Goal: Task Accomplishment & Management: Complete application form

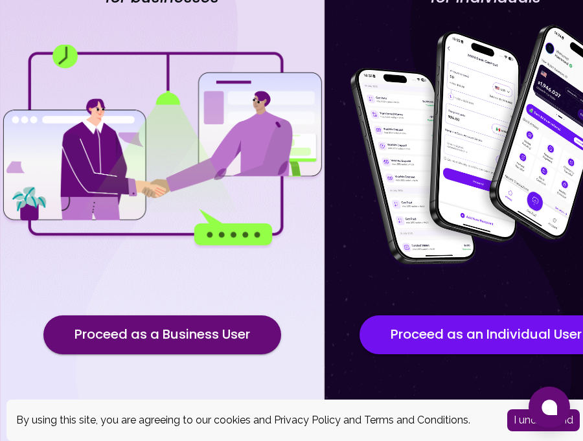
scroll to position [144, 0]
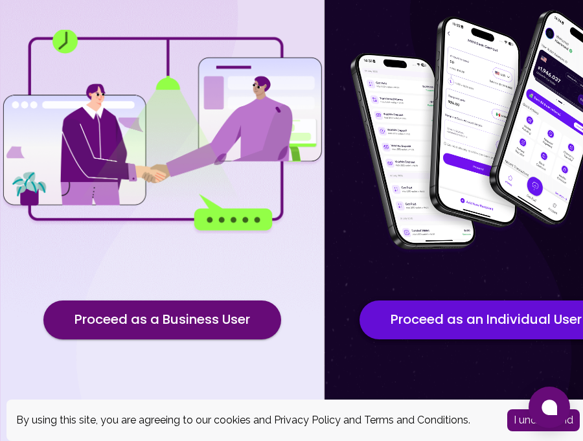
click at [482, 321] on button "Proceed as an Individual User" at bounding box center [485, 319] width 253 height 39
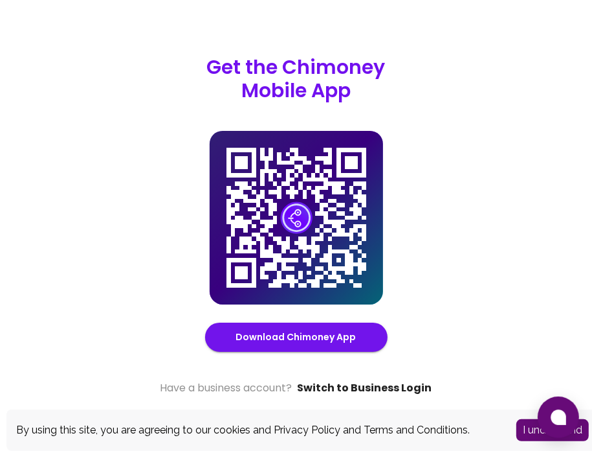
click at [397, 388] on link "Switch to Business Login" at bounding box center [365, 388] width 135 height 16
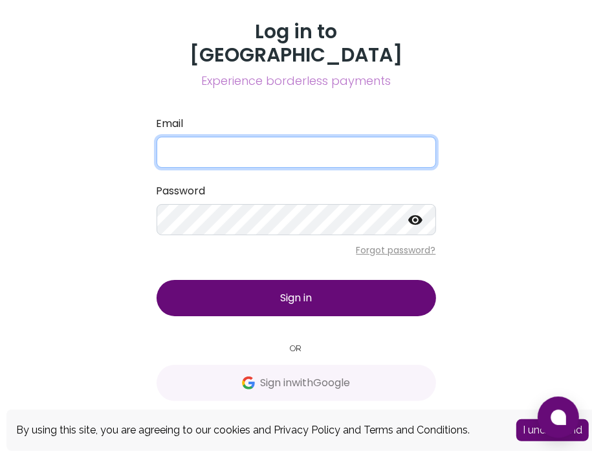
click at [189, 137] on input "Email" at bounding box center [297, 152] width 280 height 31
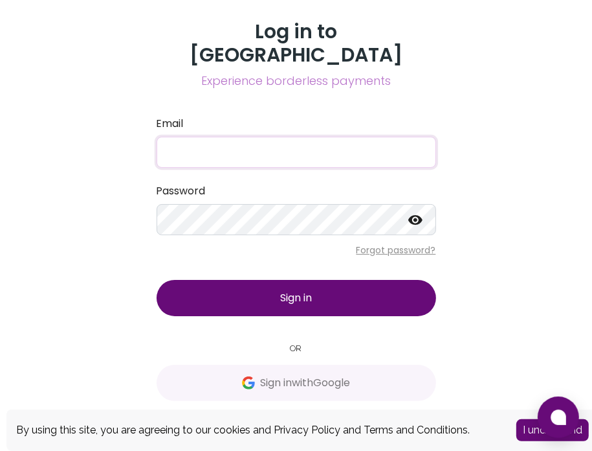
type input "[EMAIL_ADDRESS][DOMAIN_NAME]"
click at [280, 290] on span "Sign in" at bounding box center [296, 297] width 32 height 15
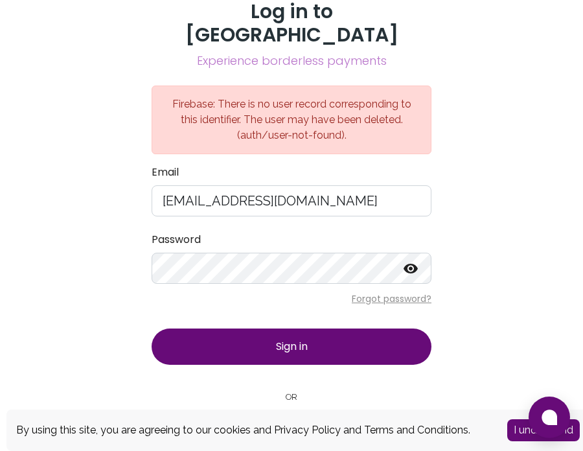
click at [316, 328] on button "Sign in" at bounding box center [292, 346] width 280 height 36
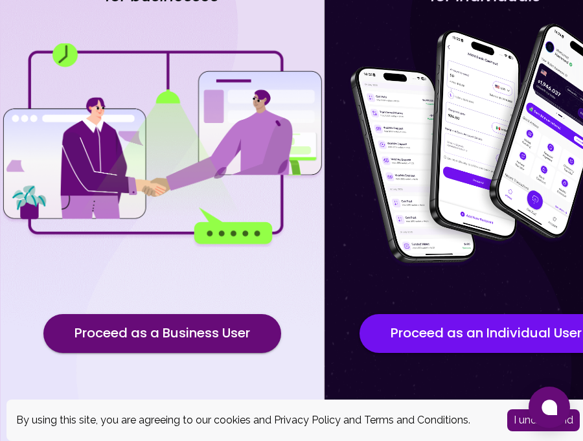
scroll to position [144, 0]
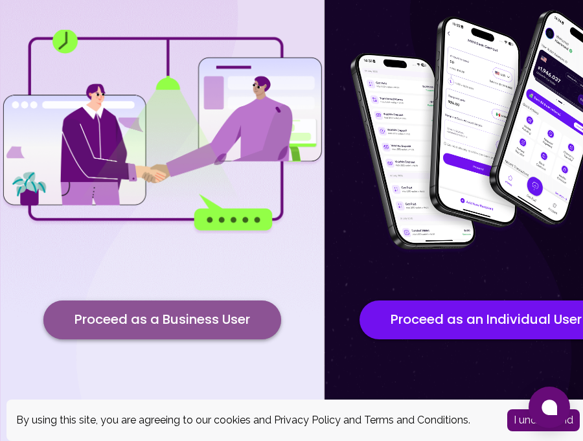
click at [158, 324] on button "Proceed as a Business User" at bounding box center [162, 319] width 238 height 39
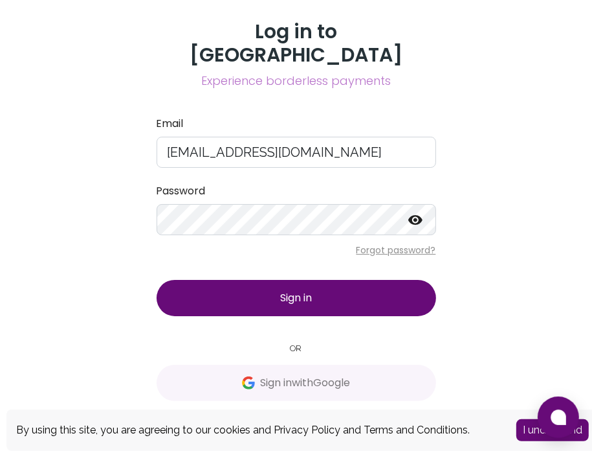
click at [282, 292] on span "Sign in" at bounding box center [296, 297] width 32 height 15
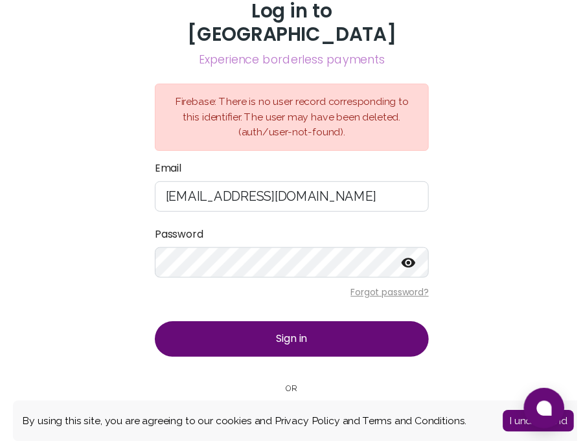
scroll to position [5, 0]
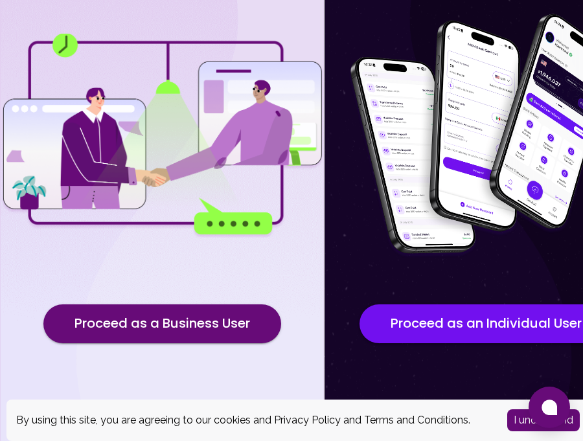
scroll to position [144, 0]
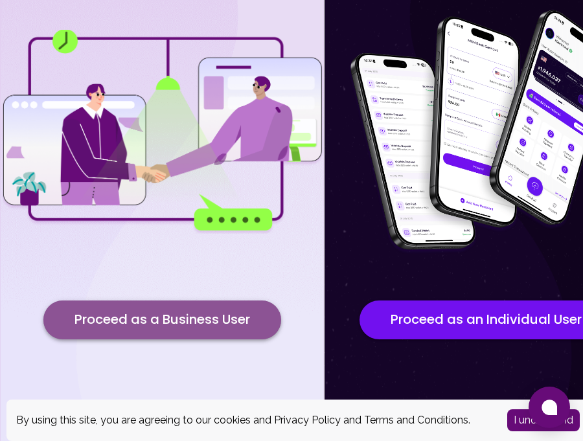
click at [161, 313] on button "Proceed as a Business User" at bounding box center [162, 319] width 238 height 39
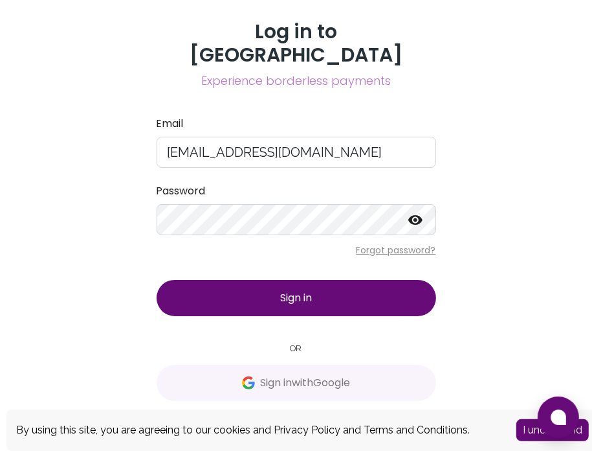
click at [528, 434] on button "I understand" at bounding box center [553, 430] width 73 height 22
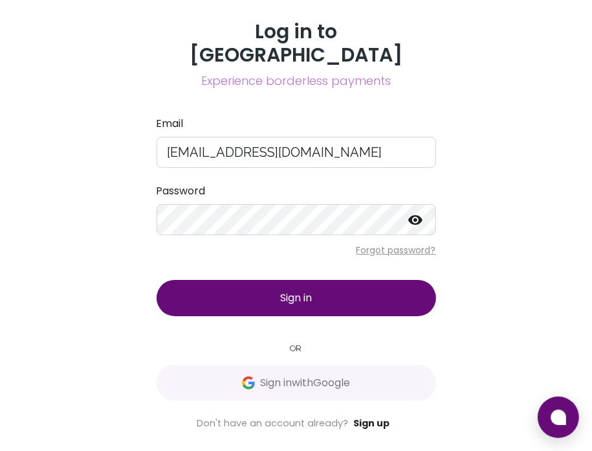
click at [378, 416] on link "Sign up" at bounding box center [372, 422] width 36 height 13
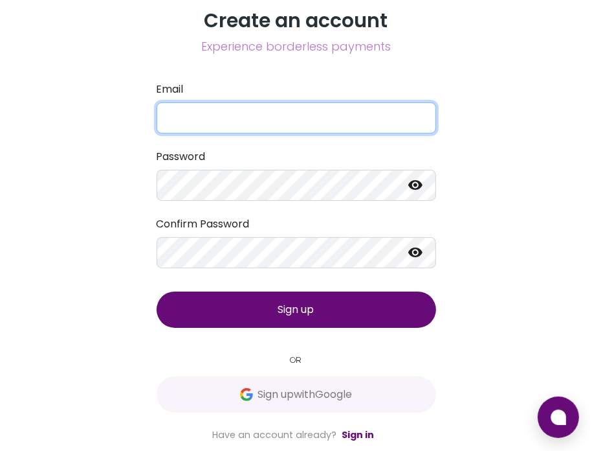
click at [275, 111] on input "Email" at bounding box center [297, 117] width 280 height 31
type input "[EMAIL_ADDRESS][DOMAIN_NAME]"
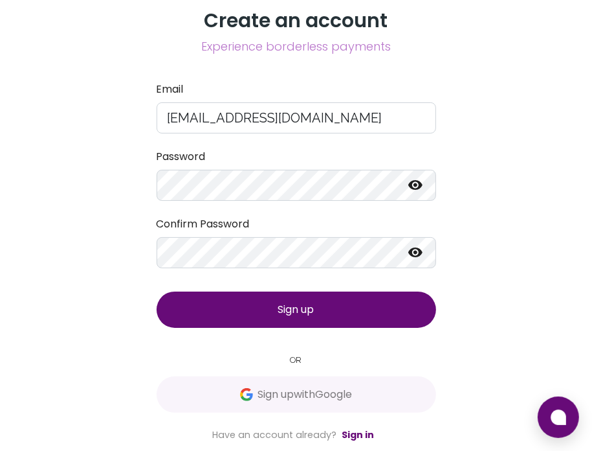
click at [115, 387] on div "Create an account Experience borderless payments Email mariamyusuff0000@gmail.c…" at bounding box center [296, 225] width 592 height 451
click at [194, 319] on button "Sign up" at bounding box center [297, 309] width 280 height 36
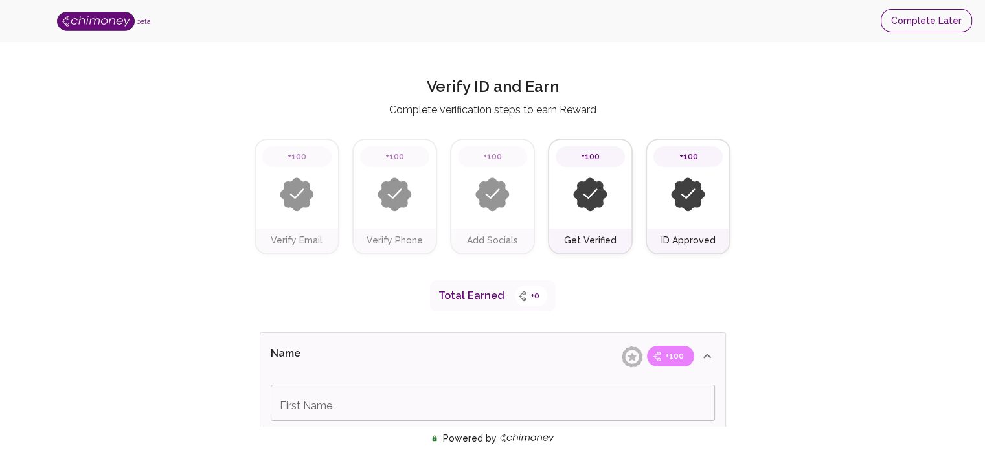
click at [592, 20] on button "Complete Later" at bounding box center [926, 21] width 91 height 24
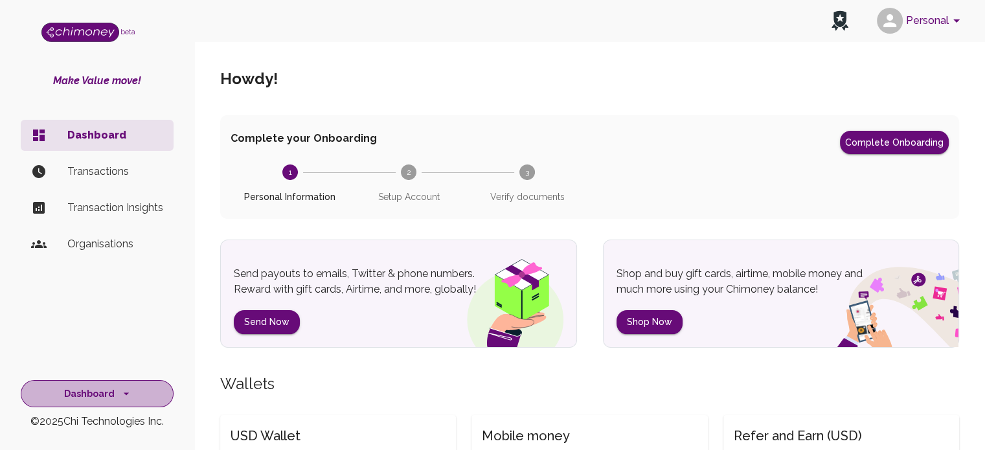
click at [124, 396] on icon "side nav" at bounding box center [126, 393] width 13 height 13
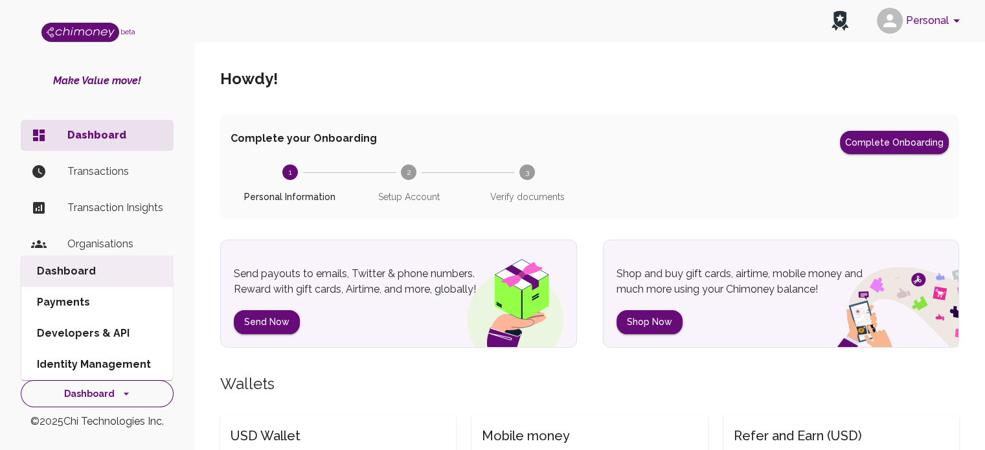
click at [124, 396] on icon "side nav" at bounding box center [126, 393] width 13 height 13
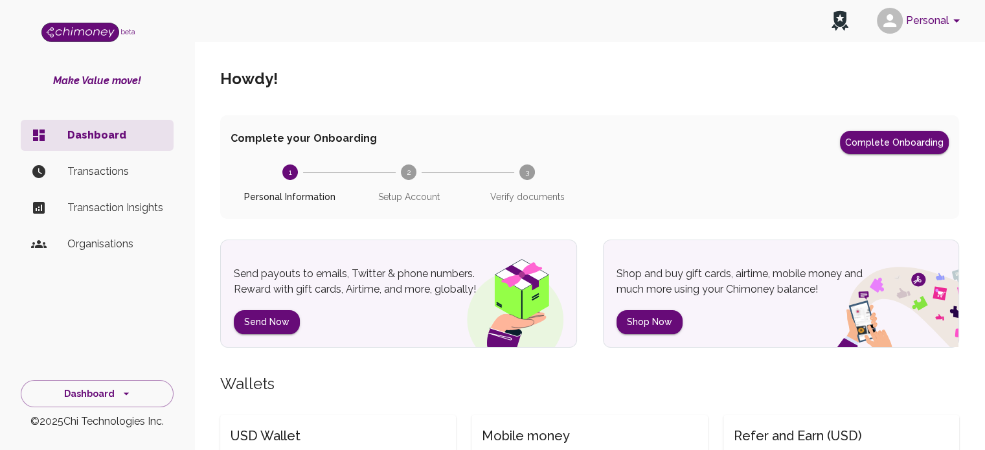
click at [66, 324] on div "Dashboard Transactions Transaction Insights Organisations" at bounding box center [97, 231] width 194 height 233
click at [342, 28] on div "Personal" at bounding box center [589, 20] width 791 height 41
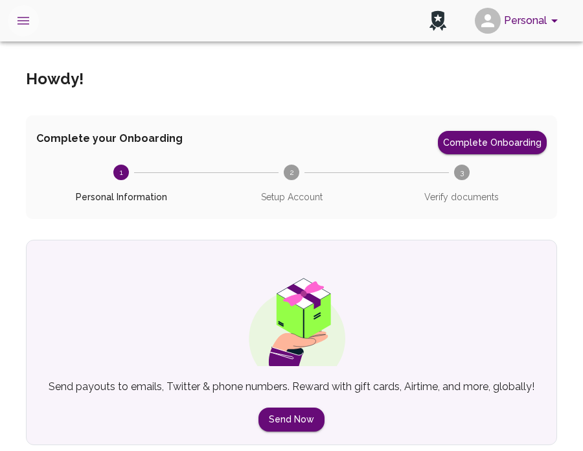
click at [24, 25] on icon "open drawer" at bounding box center [24, 21] width 16 height 16
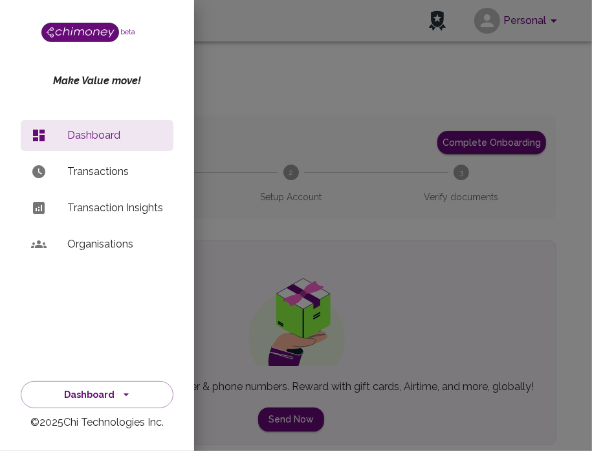
click at [20, 14] on div "beta Make Value move! Dashboard Transactions Transaction Insights Organisations…" at bounding box center [97, 225] width 194 height 451
click at [212, 25] on div at bounding box center [296, 225] width 592 height 451
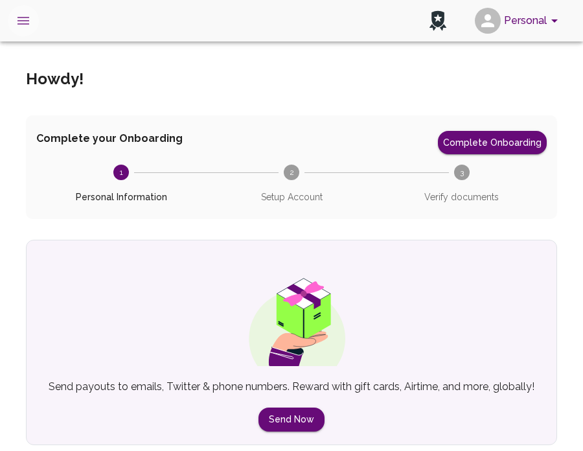
click at [31, 13] on button "open drawer" at bounding box center [23, 20] width 31 height 31
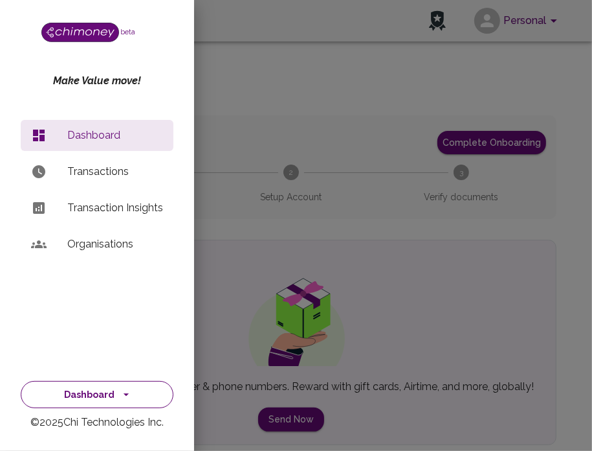
click at [115, 396] on button "Dashboard" at bounding box center [97, 395] width 153 height 28
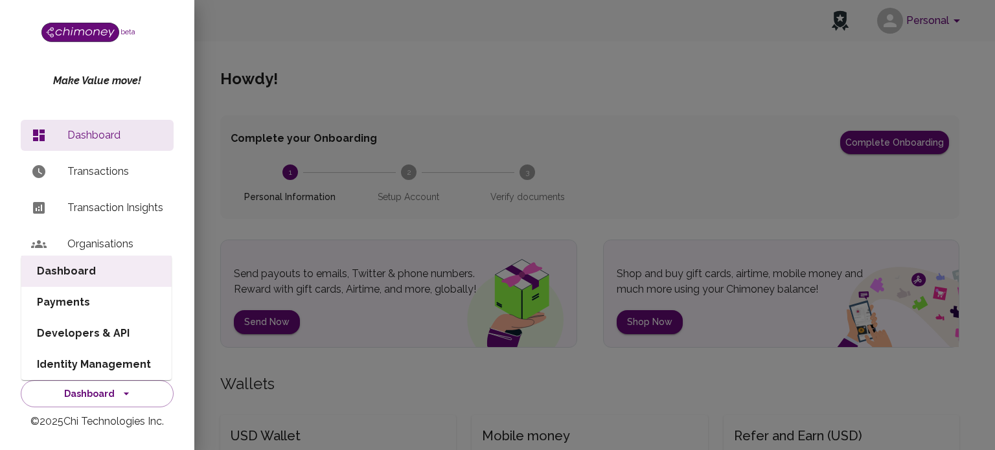
click at [235, 315] on div at bounding box center [497, 225] width 995 height 450
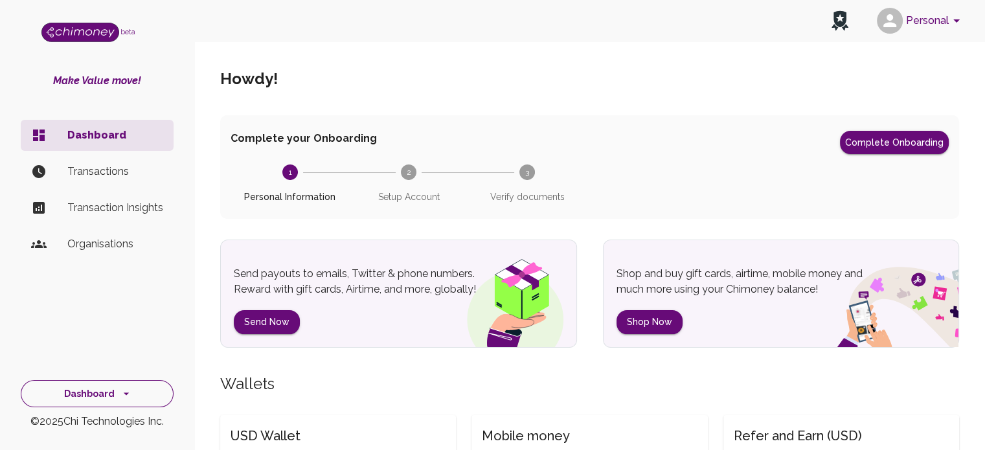
click at [120, 392] on icon "side nav" at bounding box center [126, 393] width 13 height 13
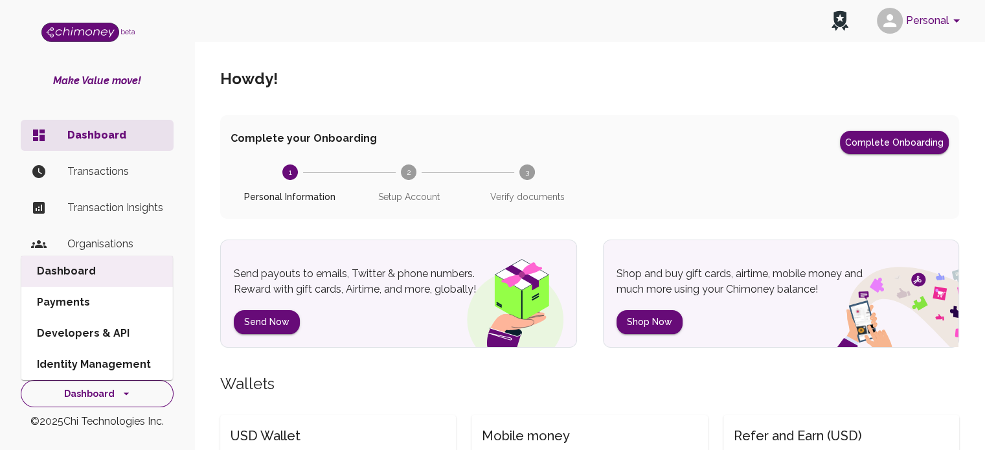
click at [120, 392] on icon "side nav" at bounding box center [126, 393] width 13 height 13
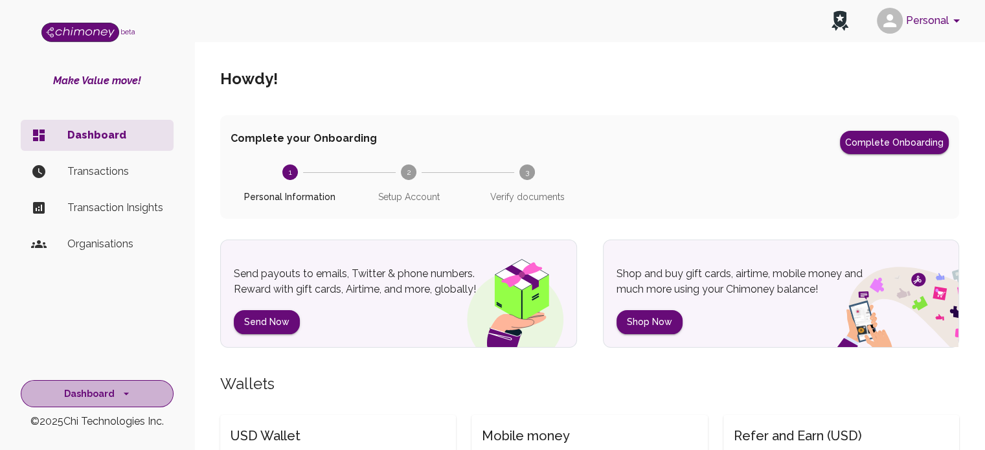
click at [120, 392] on icon "side nav" at bounding box center [126, 393] width 13 height 13
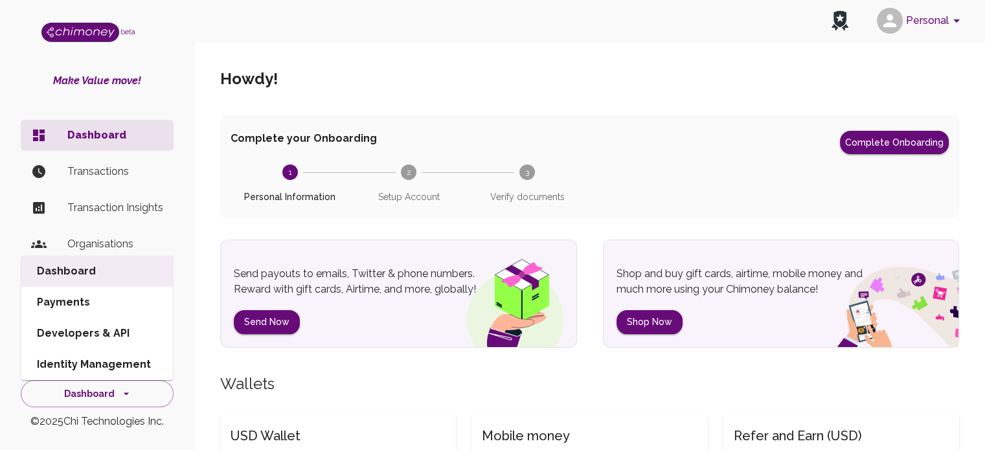
click at [126, 331] on li "Developers & API" at bounding box center [97, 333] width 152 height 31
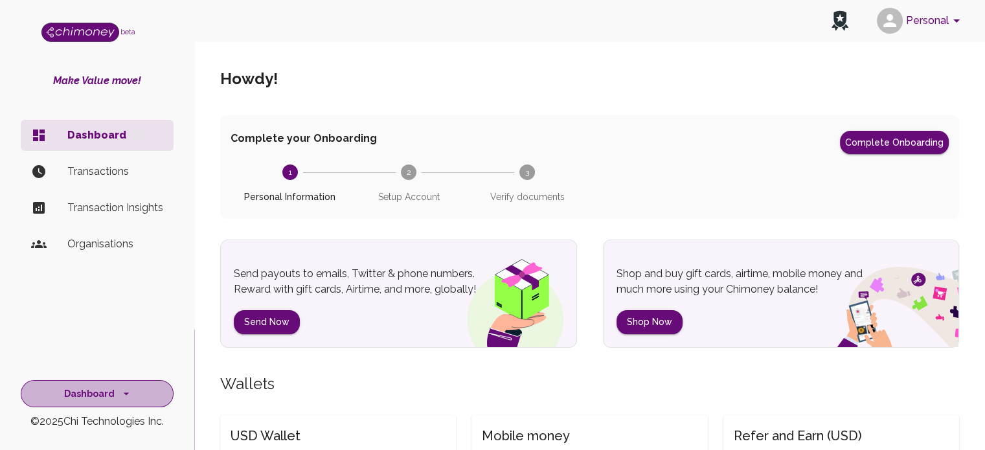
click at [142, 393] on button "Dashboard" at bounding box center [97, 394] width 153 height 28
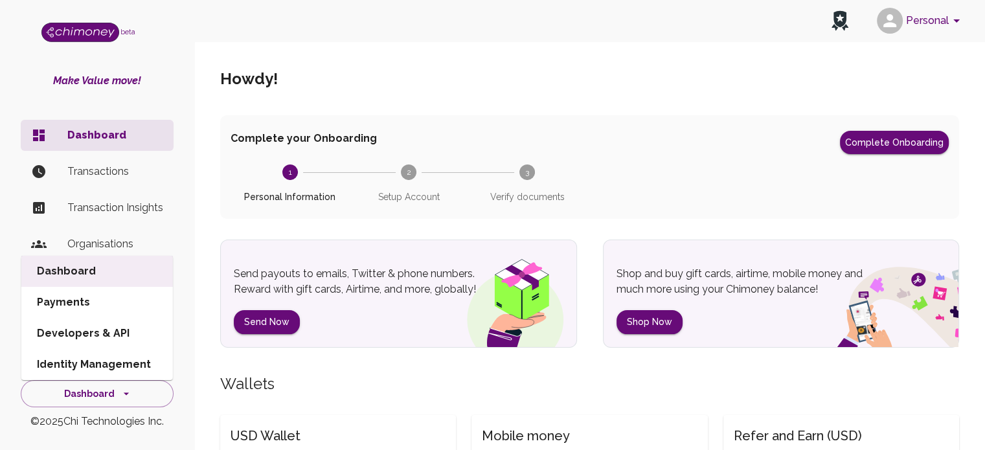
click at [95, 277] on li "Dashboard" at bounding box center [97, 271] width 152 height 31
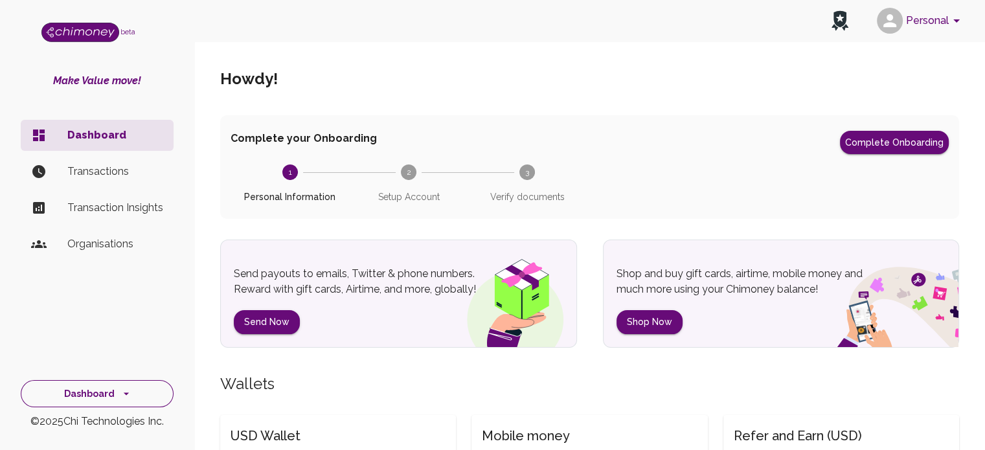
click at [118, 383] on button "Dashboard" at bounding box center [97, 394] width 153 height 28
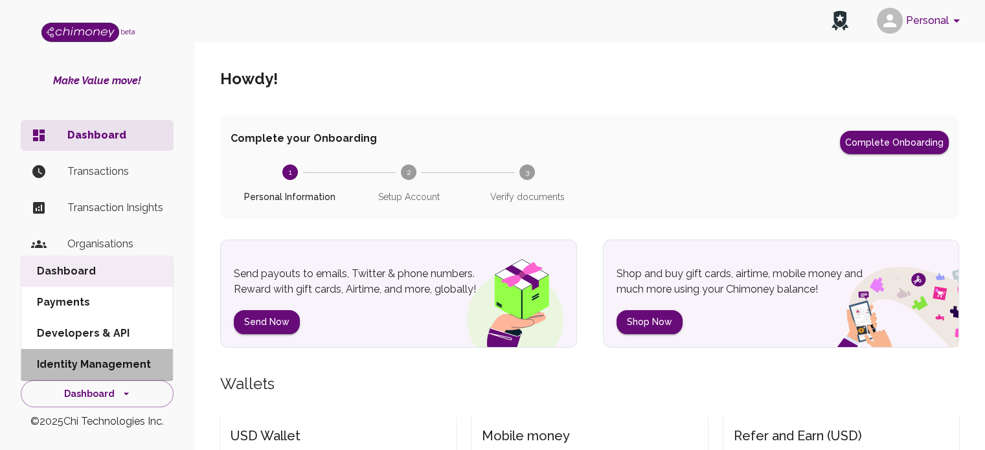
click at [113, 361] on li "Identity Management" at bounding box center [97, 364] width 152 height 31
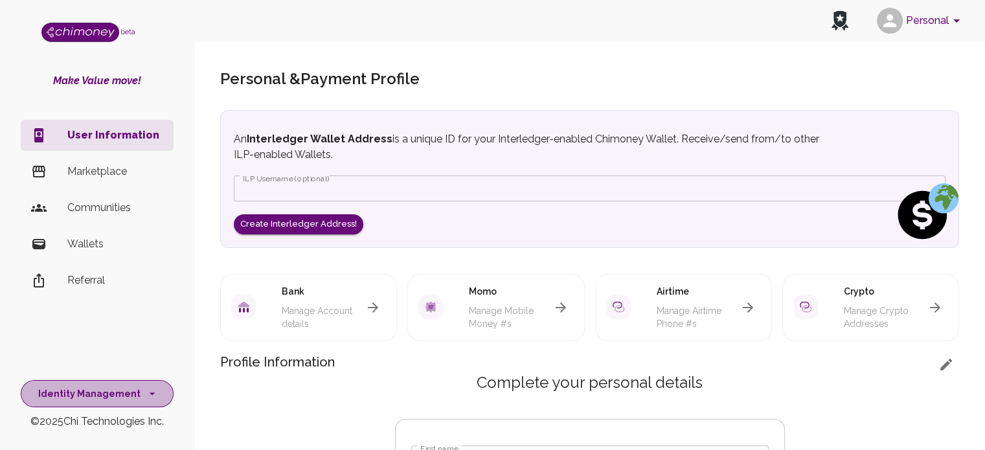
click at [119, 394] on button "Identity Management" at bounding box center [97, 394] width 153 height 28
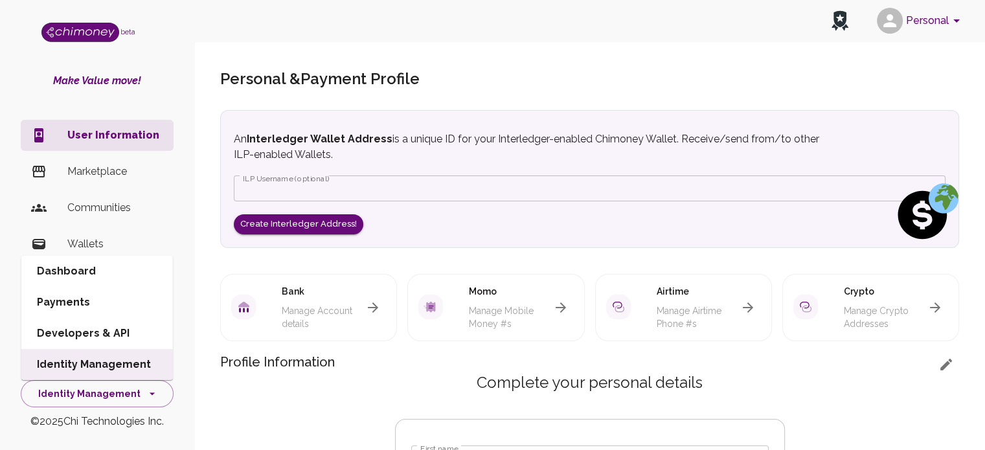
click at [115, 306] on li "Payments" at bounding box center [97, 302] width 152 height 31
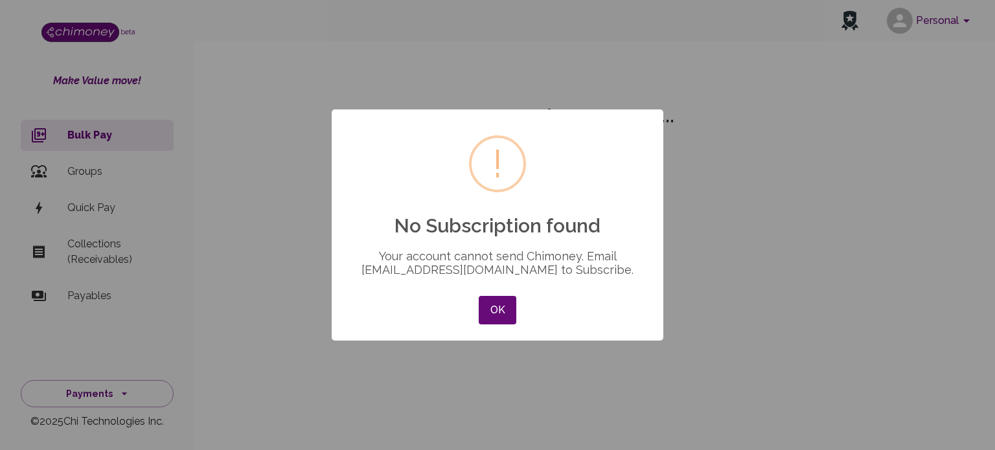
click at [127, 393] on div "× ! No Subscription found Your account cannot send Chimoney. Email support@chim…" at bounding box center [497, 225] width 995 height 450
drag, startPoint x: 484, startPoint y: 308, endPoint x: 468, endPoint y: 316, distance: 18.8
click at [482, 308] on button "OK" at bounding box center [498, 310] width 38 height 28
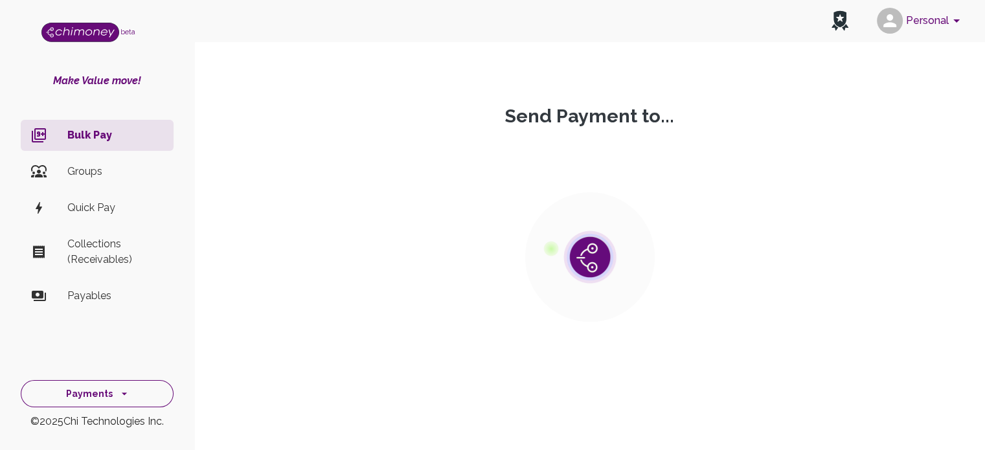
click at [82, 393] on button "Payments" at bounding box center [97, 394] width 153 height 28
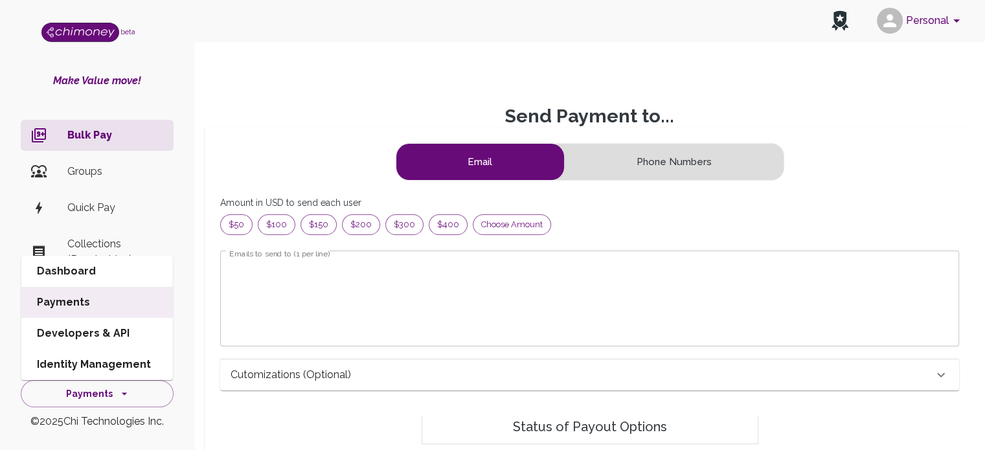
scroll to position [157, 707]
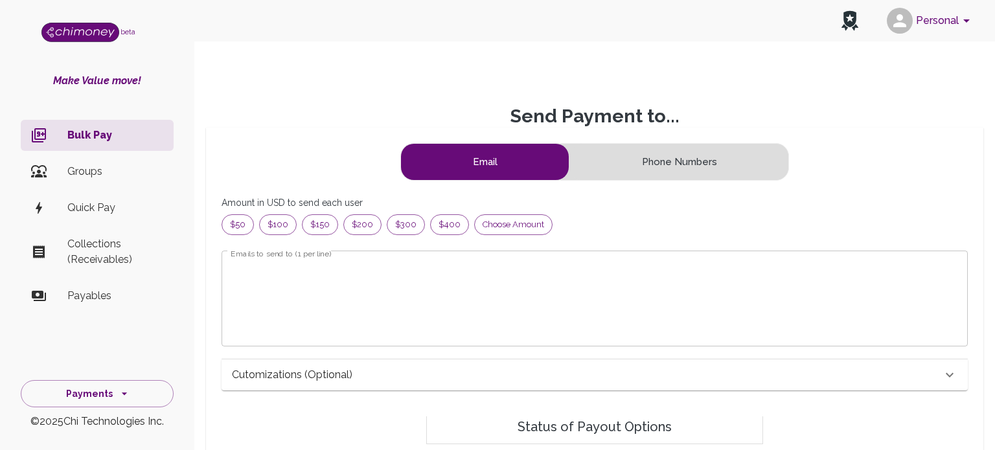
scroll to position [157, 707]
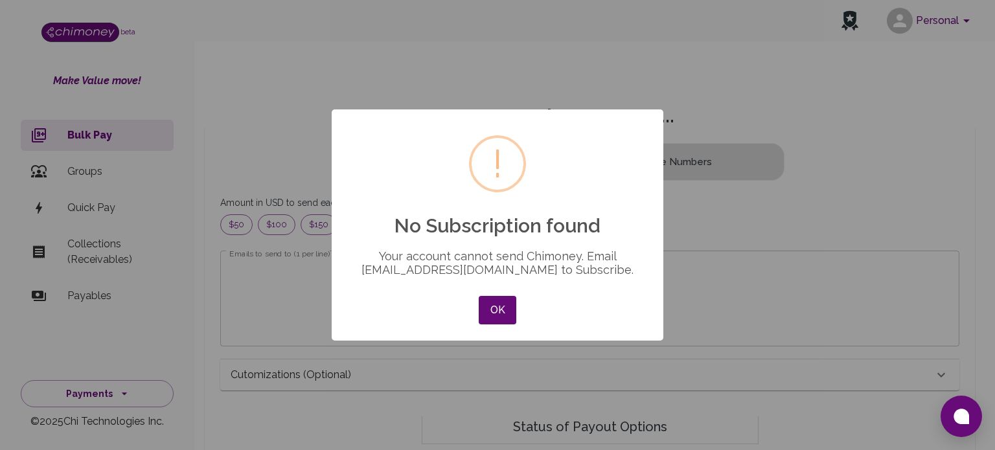
drag, startPoint x: 497, startPoint y: 308, endPoint x: 226, endPoint y: 346, distance: 273.3
click at [495, 308] on button "OK" at bounding box center [498, 310] width 38 height 28
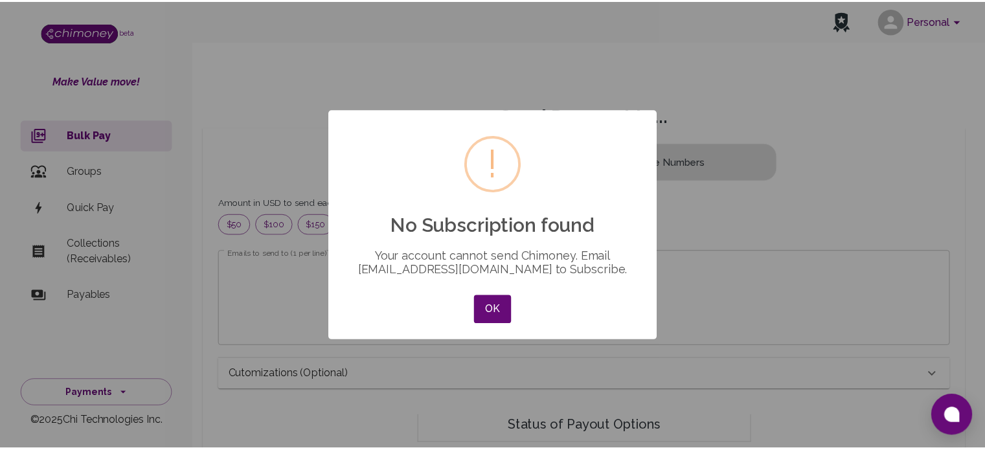
scroll to position [157, 707]
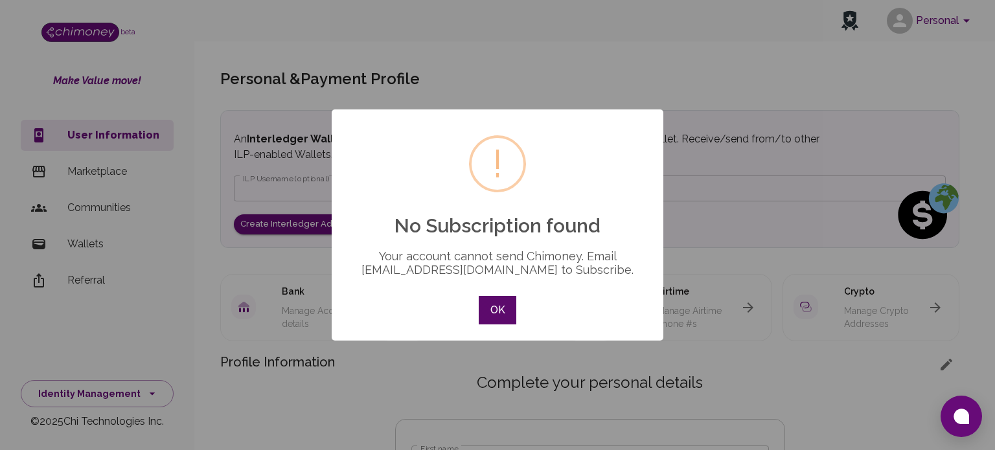
click at [493, 319] on button "OK" at bounding box center [498, 310] width 38 height 28
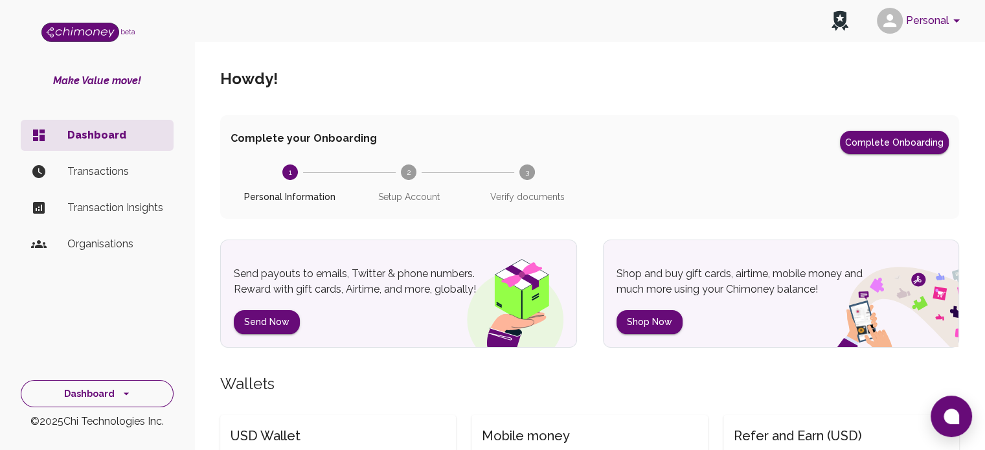
click at [138, 396] on button "Dashboard" at bounding box center [97, 394] width 153 height 28
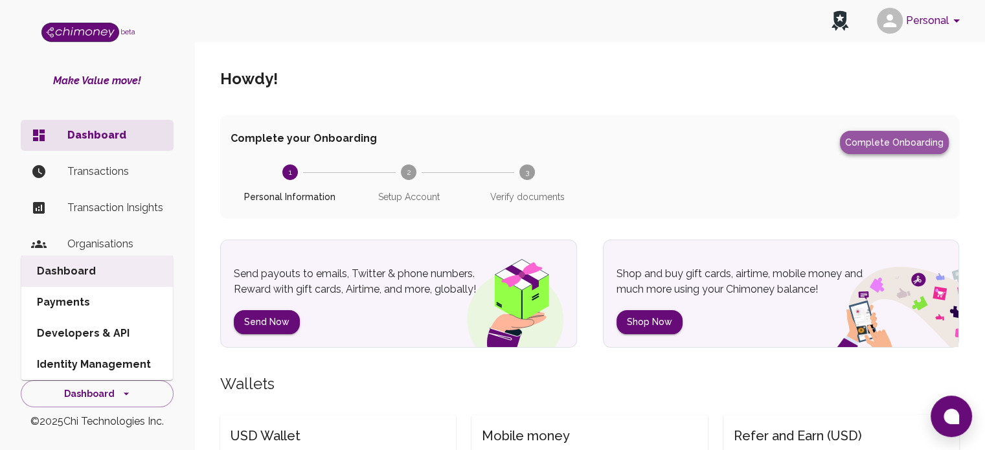
click at [919, 152] on button "Complete Onboarding" at bounding box center [894, 142] width 109 height 23
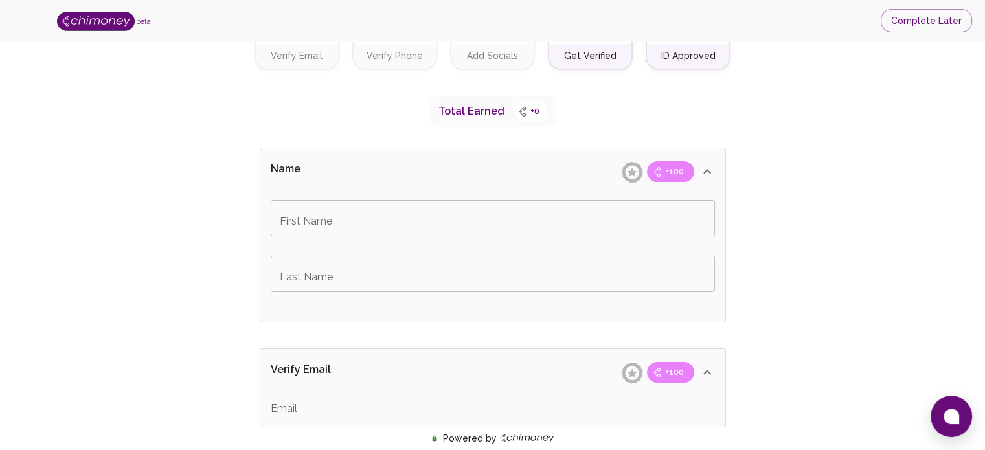
scroll to position [130, 0]
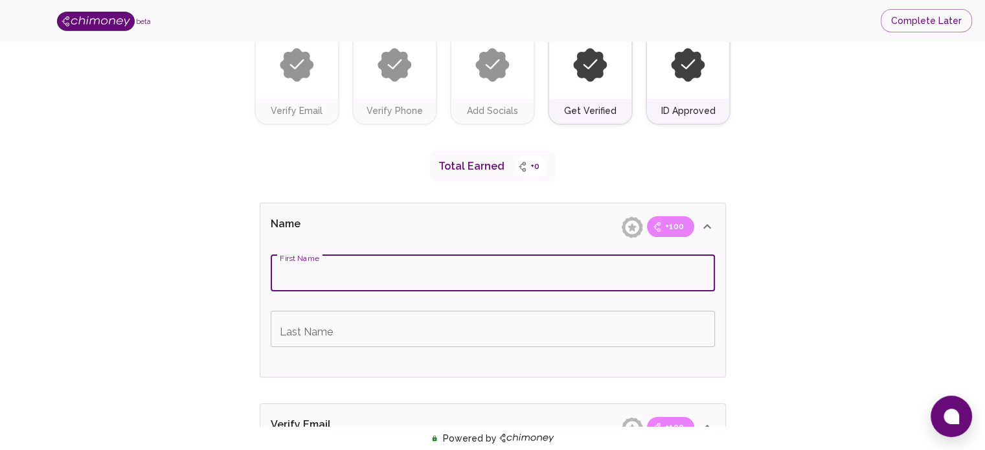
click at [403, 273] on input "First Name" at bounding box center [493, 273] width 444 height 36
type input "[PERSON_NAME]"
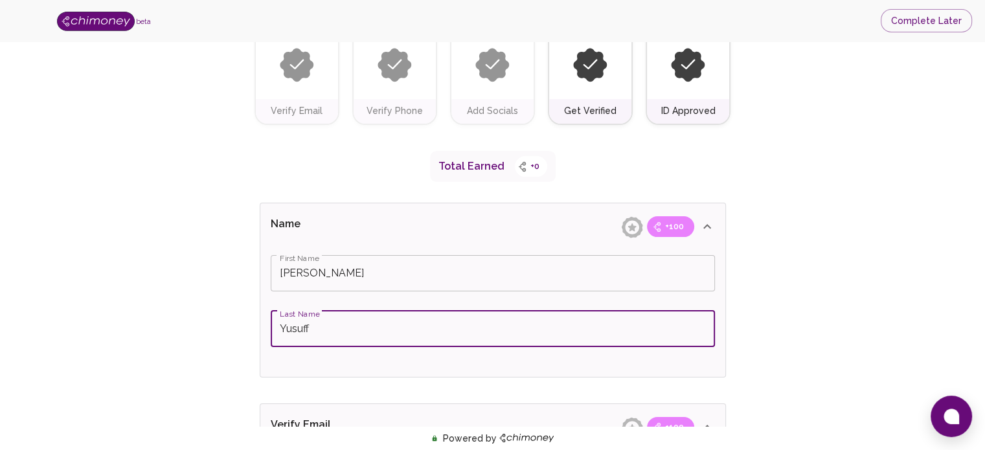
type input "Yusuff"
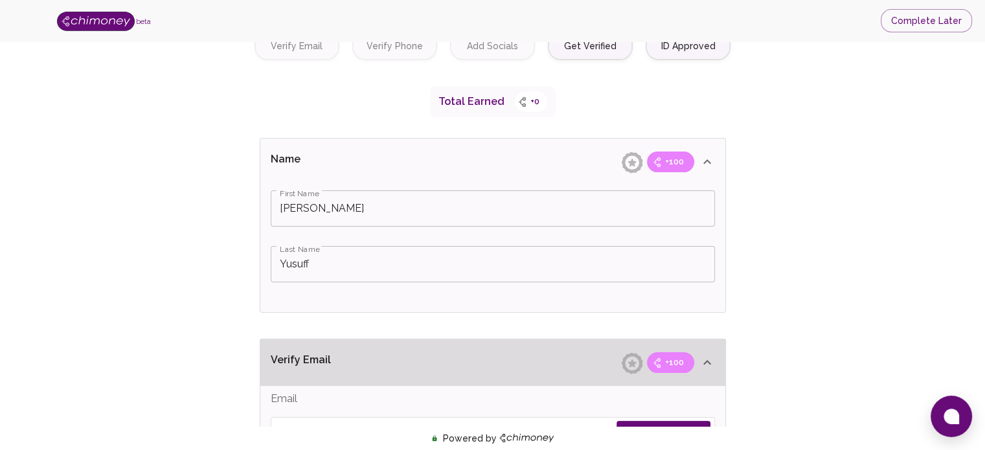
scroll to position [324, 0]
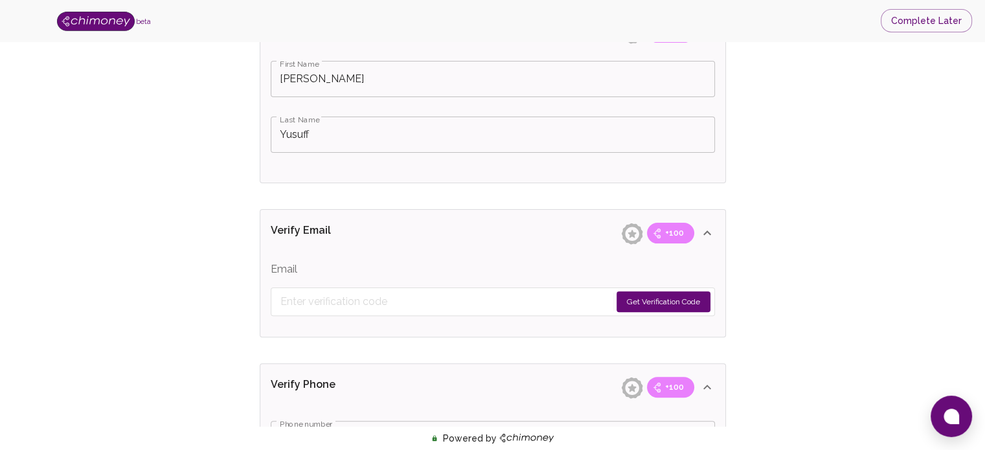
click at [670, 304] on button "Get Verification Code" at bounding box center [663, 301] width 94 height 21
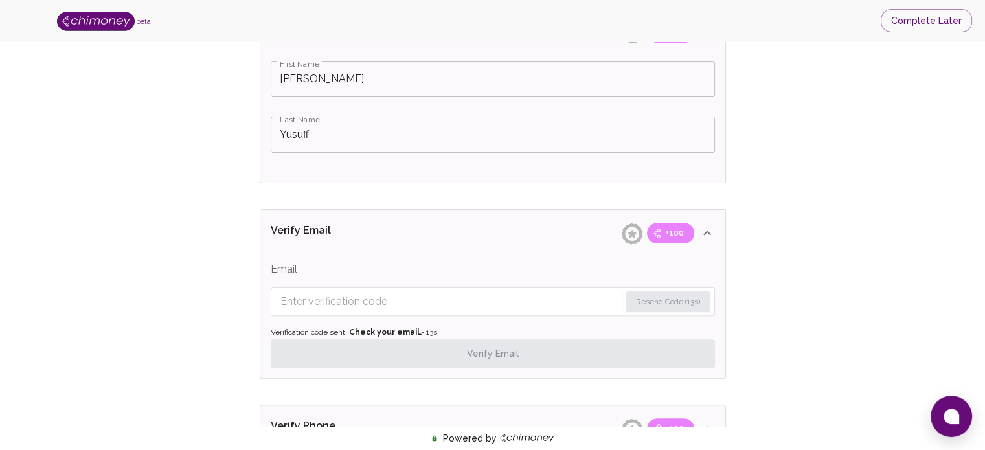
click at [493, 291] on input "Enter verification code" at bounding box center [449, 301] width 339 height 21
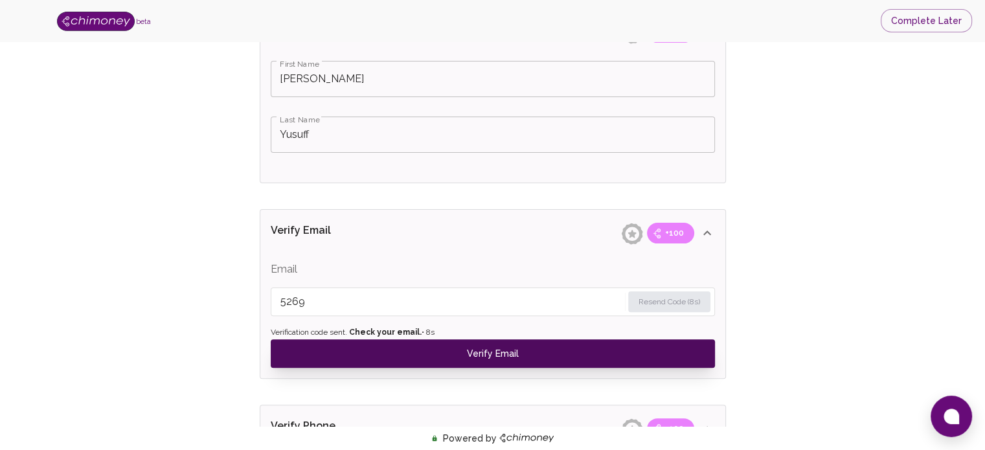
type input "5269"
click at [528, 354] on button "Verify Email" at bounding box center [493, 353] width 444 height 28
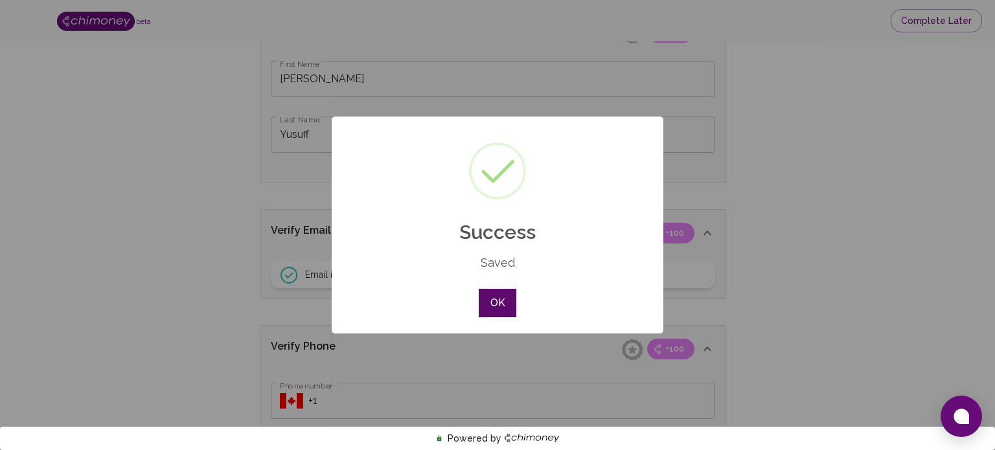
click at [495, 298] on button "OK" at bounding box center [498, 303] width 38 height 28
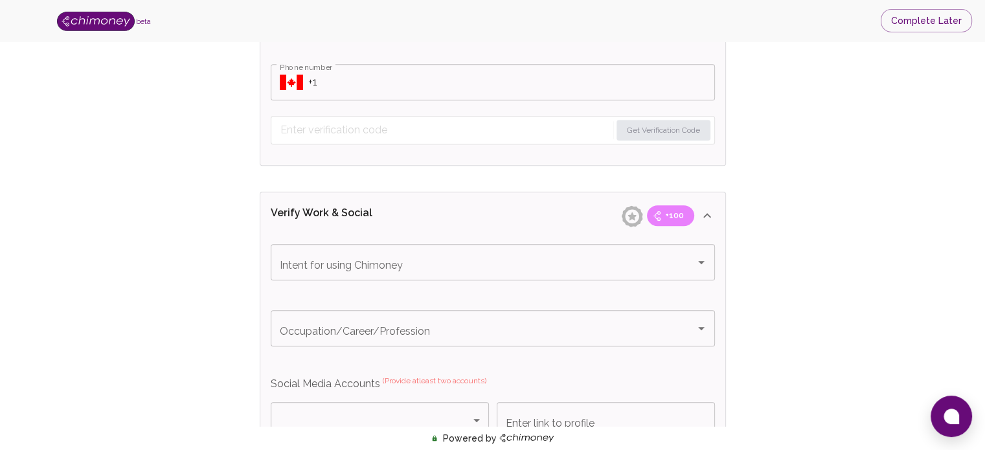
scroll to position [712, 0]
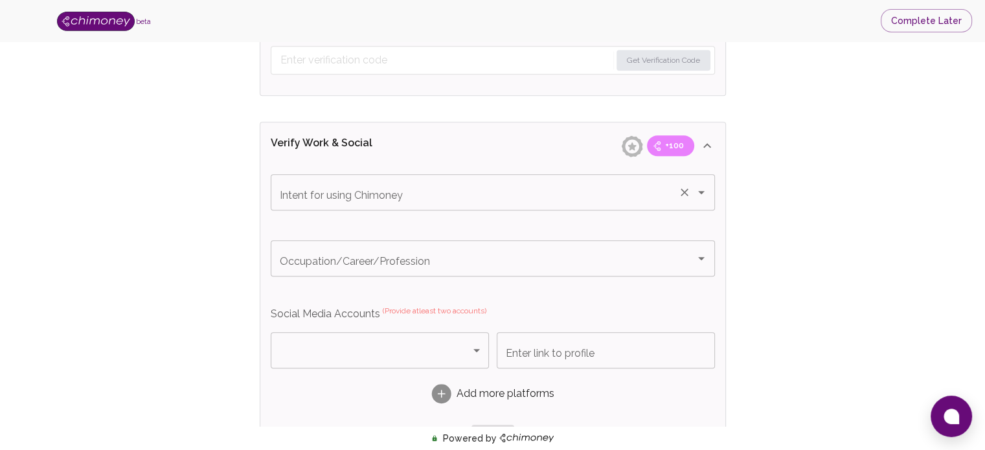
click at [521, 196] on input "Intent for using Chimoney" at bounding box center [474, 192] width 396 height 25
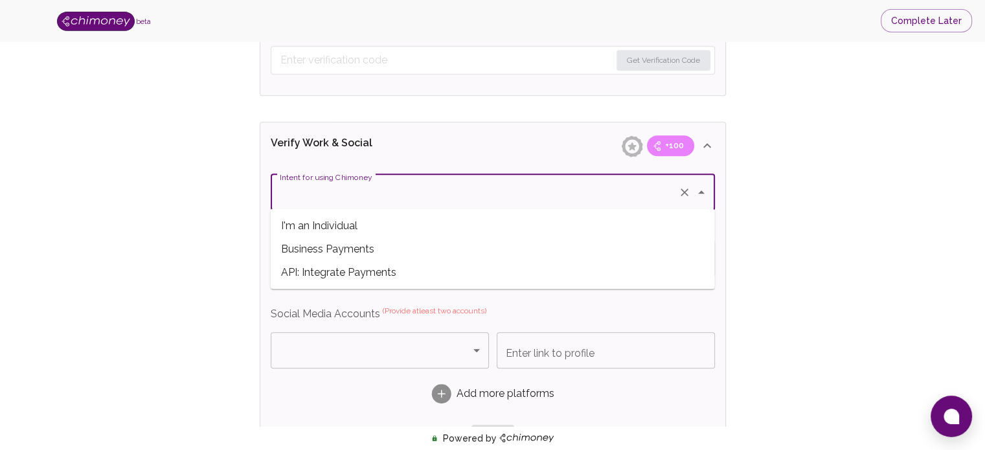
click at [338, 232] on span "I'm an Individual" at bounding box center [493, 225] width 444 height 23
type input "I'm an Individual"
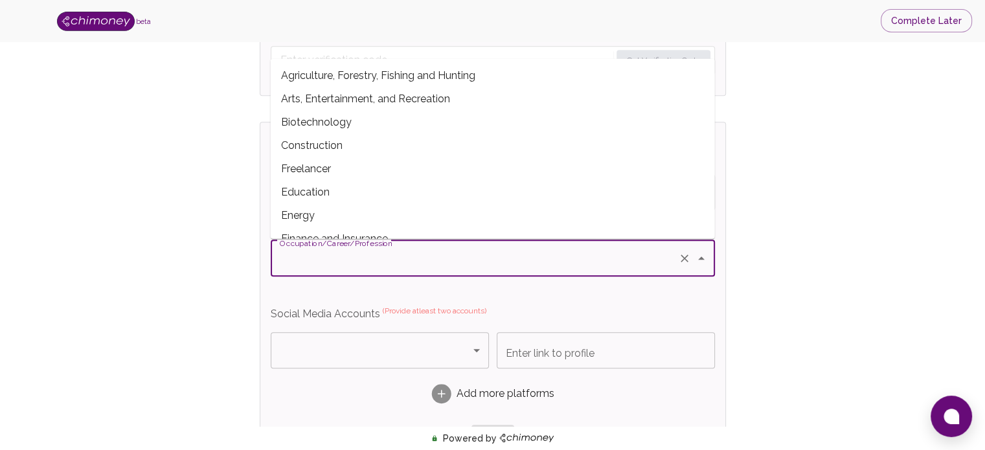
click at [357, 263] on input "Occupation/Career/Profession" at bounding box center [474, 258] width 396 height 25
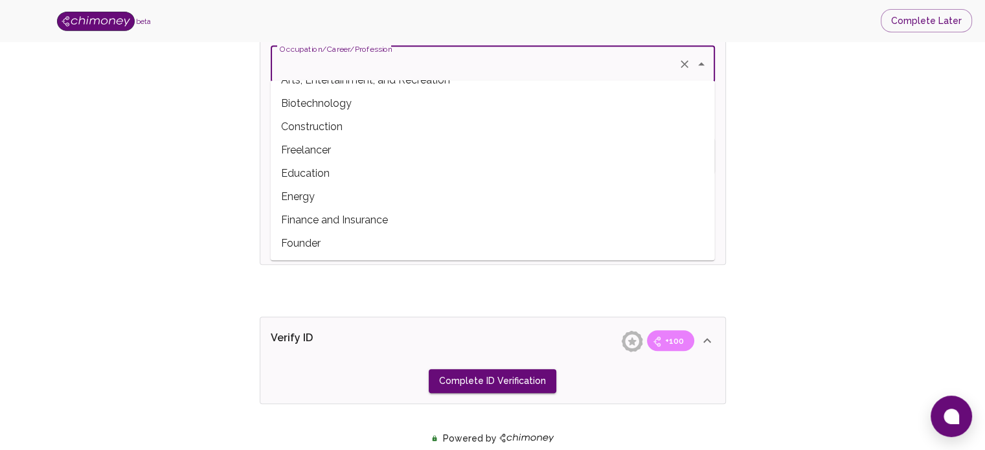
scroll to position [71, 0]
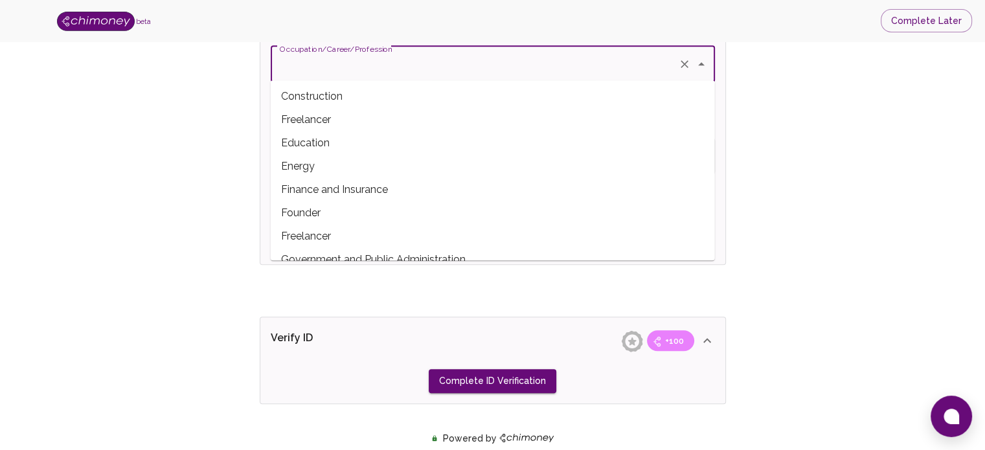
click at [320, 231] on span "Freelancer" at bounding box center [493, 236] width 444 height 23
type input "Freelancer"
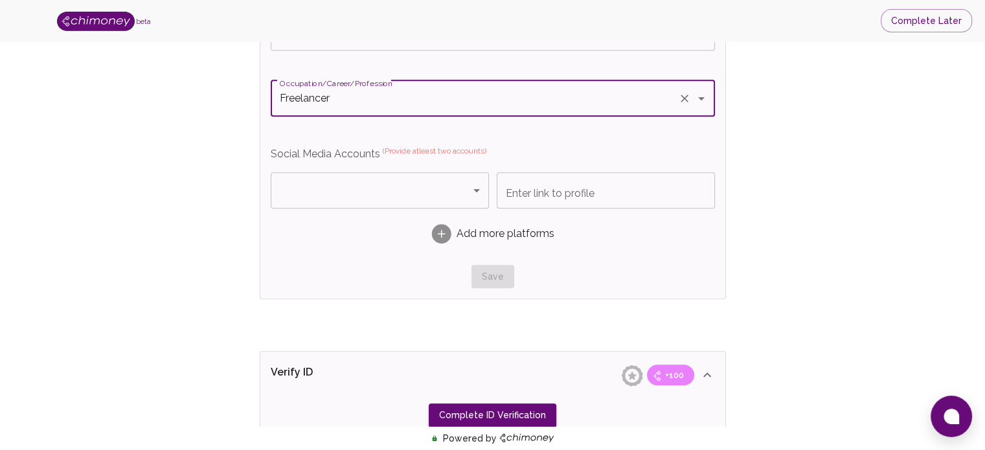
scroll to position [842, 0]
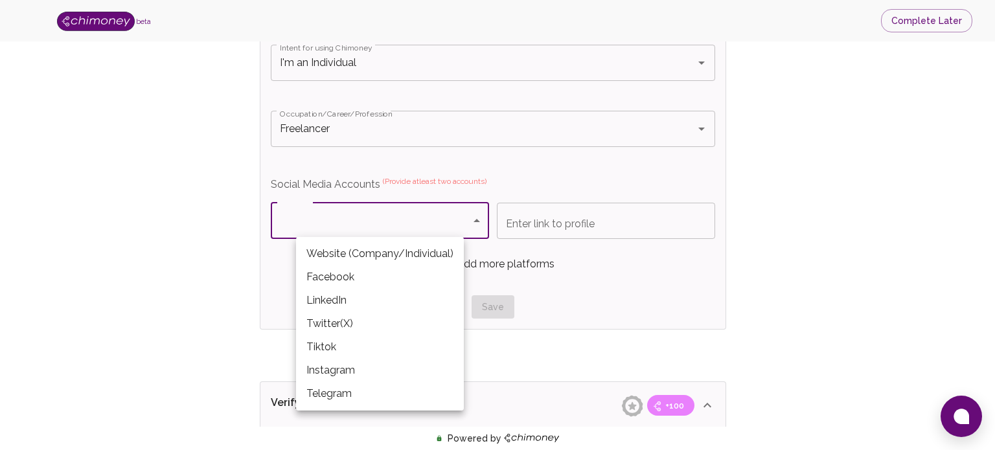
click at [575, 279] on div at bounding box center [497, 225] width 995 height 450
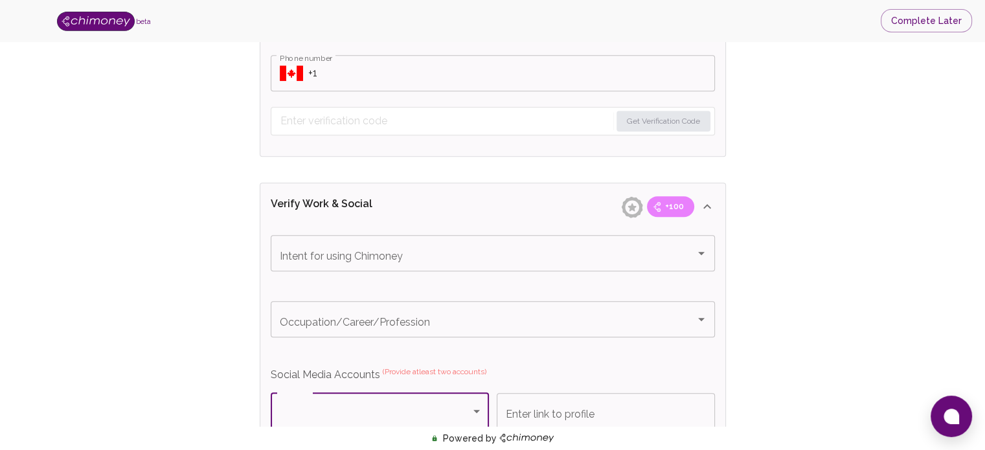
scroll to position [648, 0]
click at [440, 319] on input "Occupation/Career/Profession" at bounding box center [474, 323] width 396 height 25
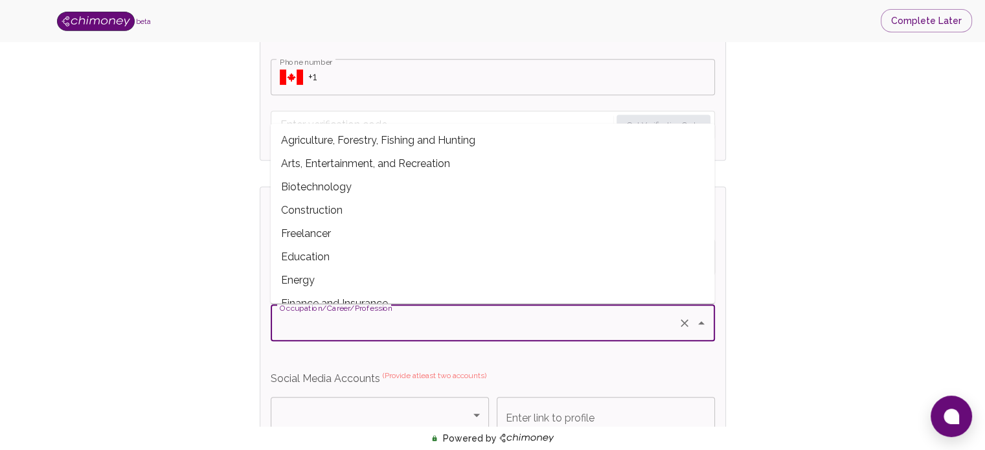
scroll to position [194, 0]
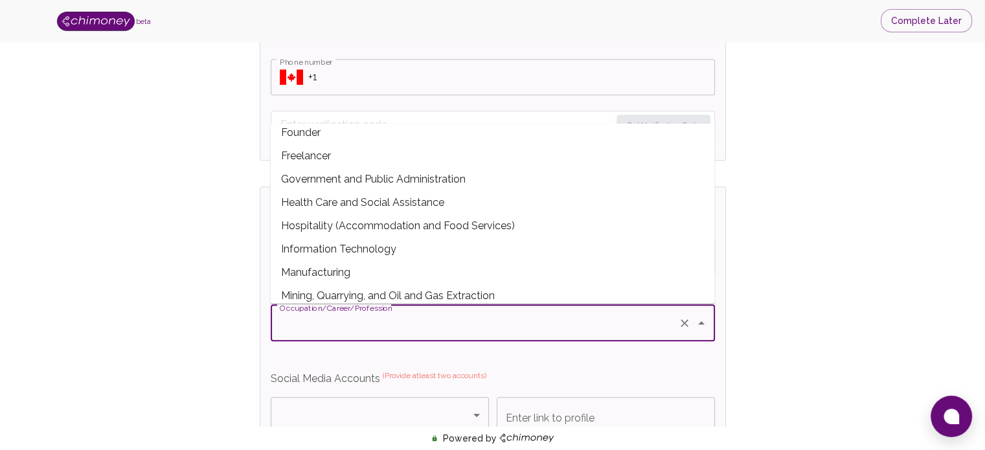
click at [299, 146] on span "Freelancer" at bounding box center [493, 155] width 444 height 23
type input "Freelancer"
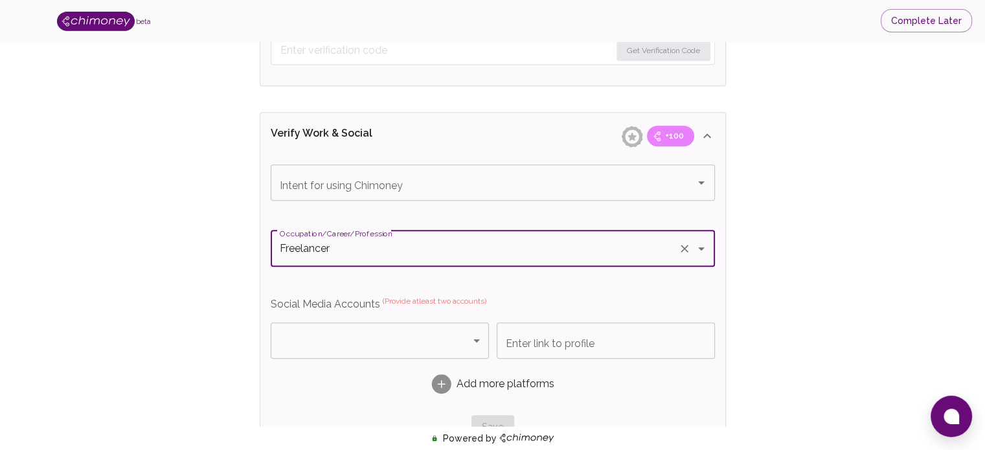
scroll to position [777, 0]
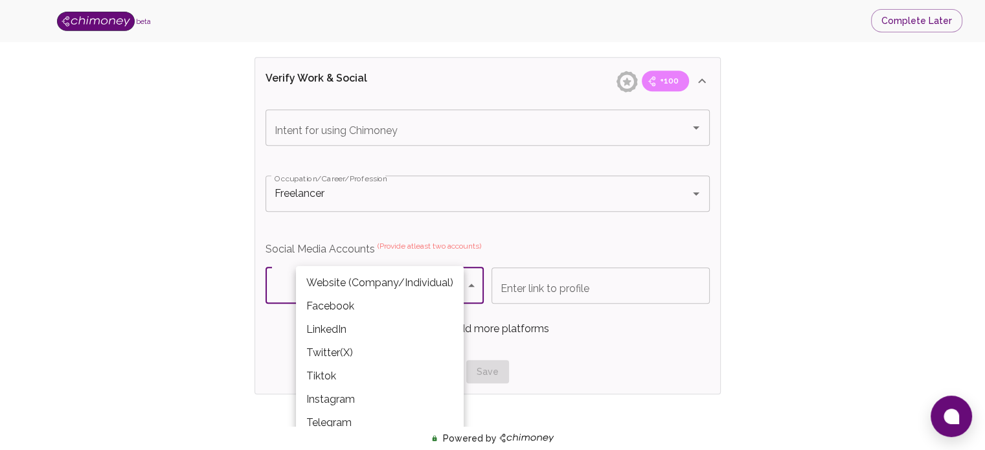
click at [427, 297] on body "beta Complete Later Verify ID and Earn Complete verification steps to earn Rewa…" at bounding box center [492, 15] width 985 height 1584
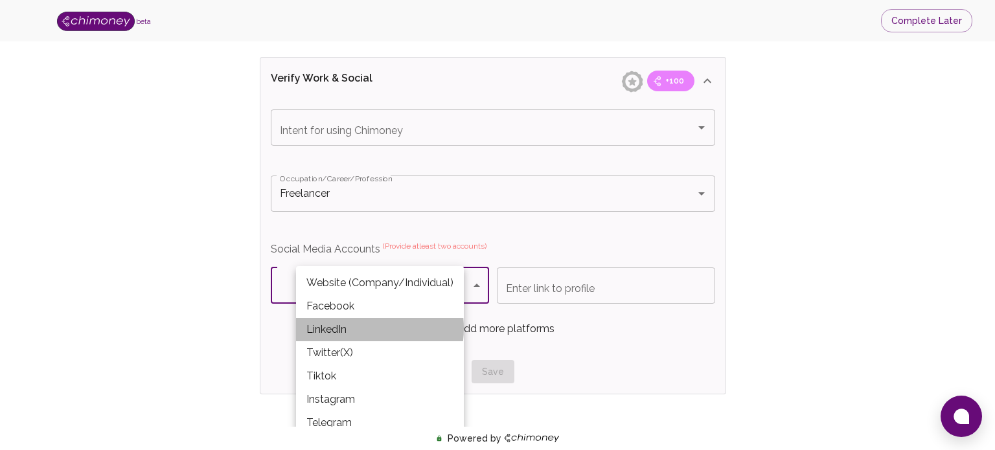
click at [346, 328] on li "LinkedIn" at bounding box center [380, 329] width 168 height 23
type input "LinkedIn"
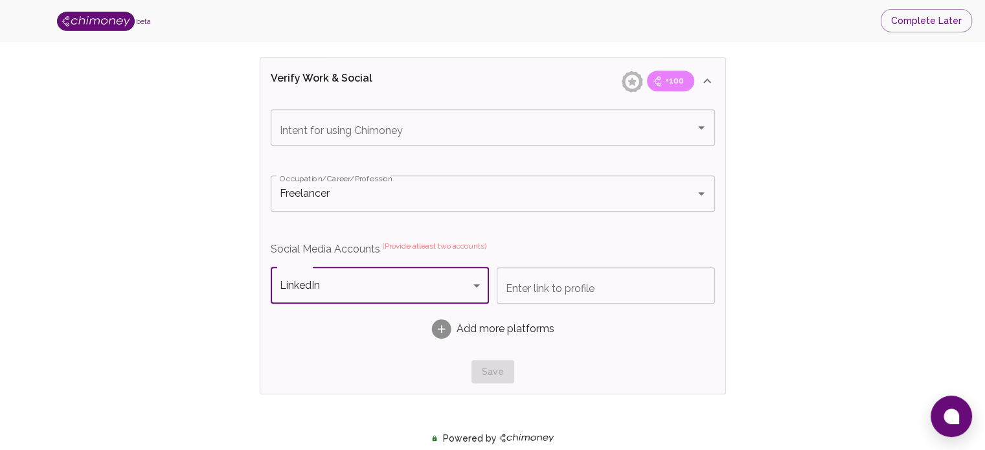
click at [543, 291] on input "Enter link to profile" at bounding box center [606, 285] width 218 height 36
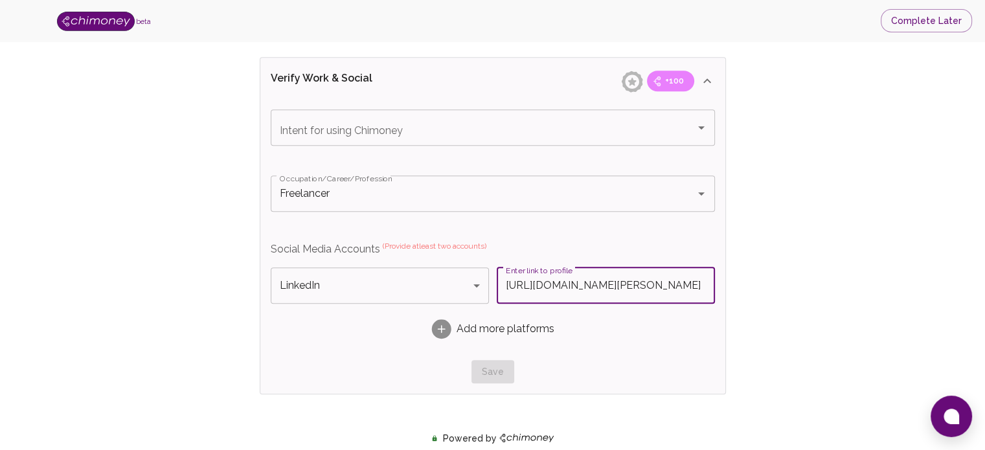
type input "[URL][DOMAIN_NAME][PERSON_NAME]"
click at [447, 330] on rect at bounding box center [440, 328] width 19 height 19
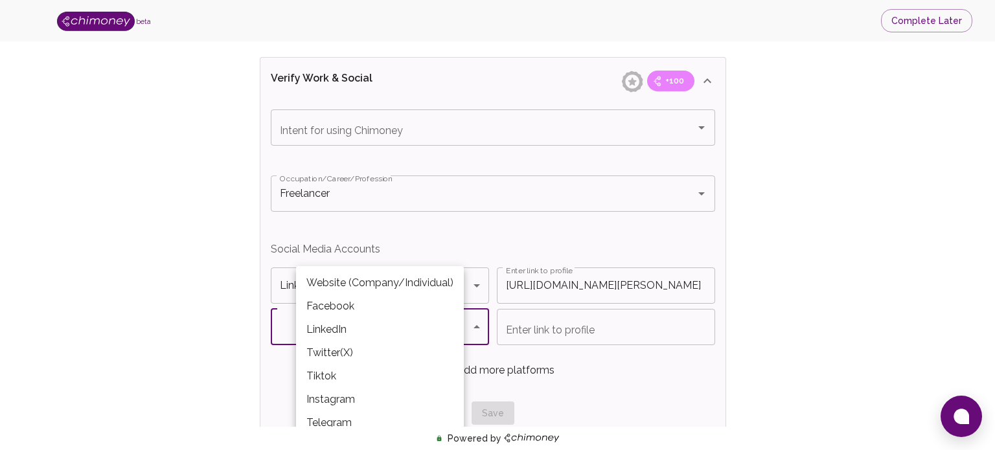
click at [455, 321] on body "beta Complete Later Verify ID and Earn Complete verification steps to earn Rewa…" at bounding box center [497, 36] width 995 height 1626
click at [385, 287] on li "Website (Company/Individual)" at bounding box center [380, 282] width 168 height 23
type input "Website (Company/Individual)"
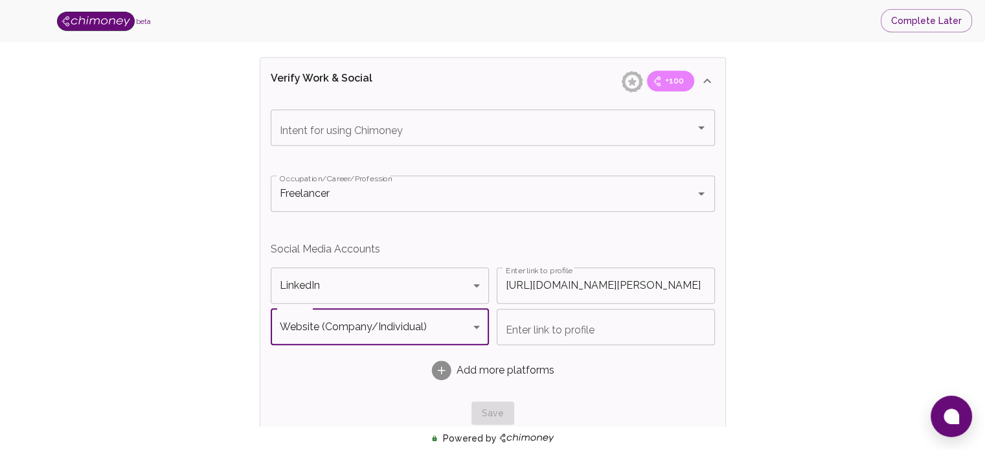
click at [593, 326] on input "Enter link to profile" at bounding box center [606, 327] width 218 height 36
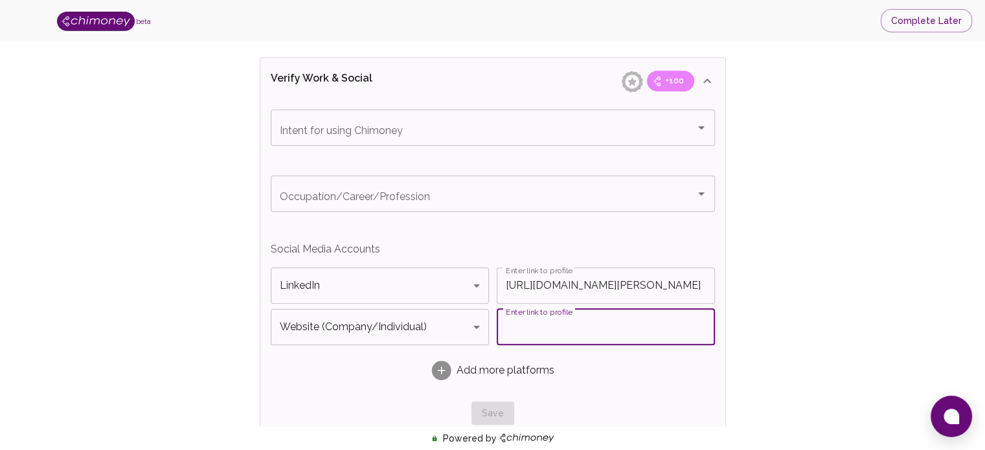
paste input "[URL][DOMAIN_NAME]"
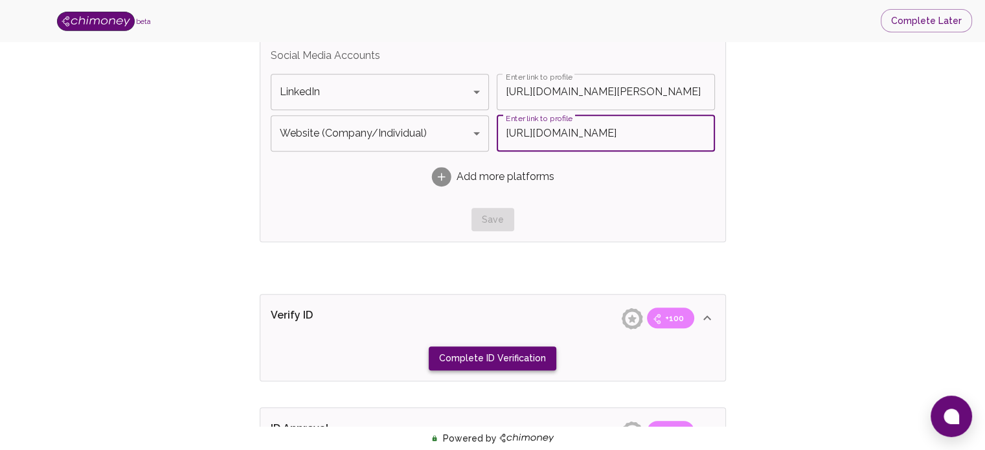
scroll to position [971, 0]
type input "[URL][DOMAIN_NAME]"
click at [391, 210] on div "Save" at bounding box center [493, 219] width 444 height 24
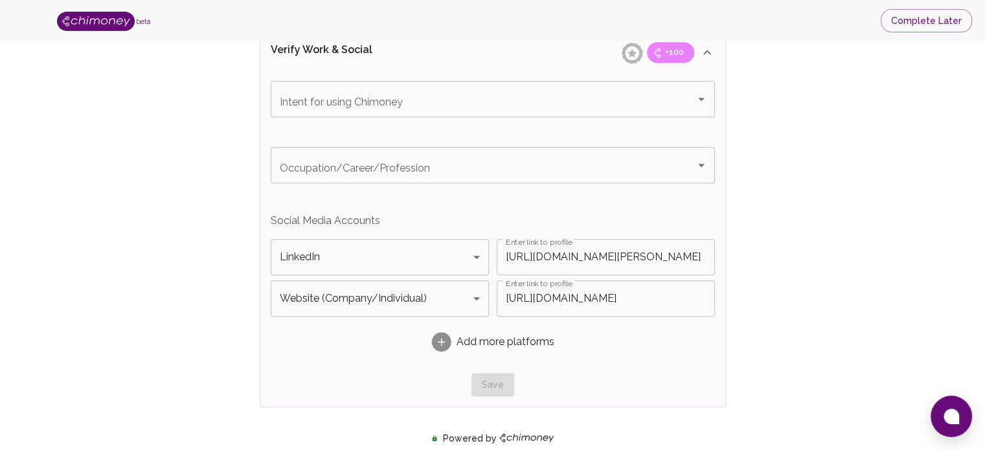
scroll to position [907, 0]
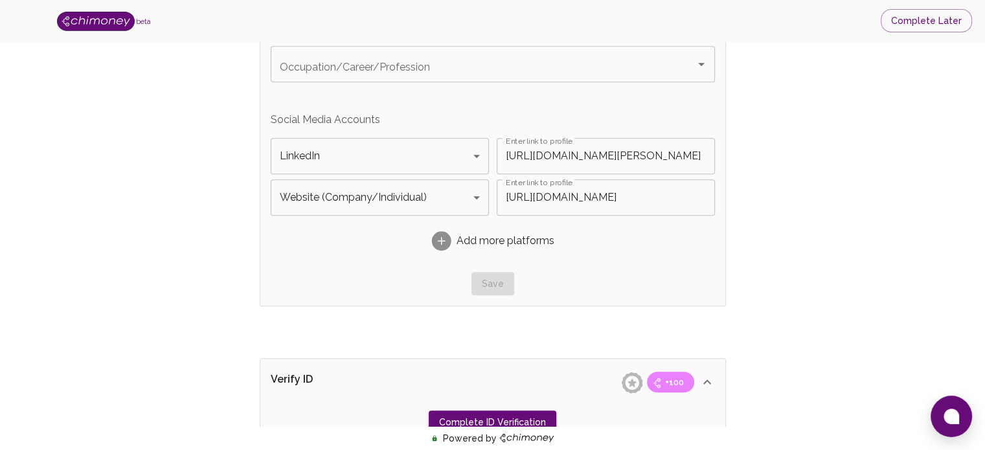
click at [490, 285] on div "Save" at bounding box center [493, 284] width 444 height 24
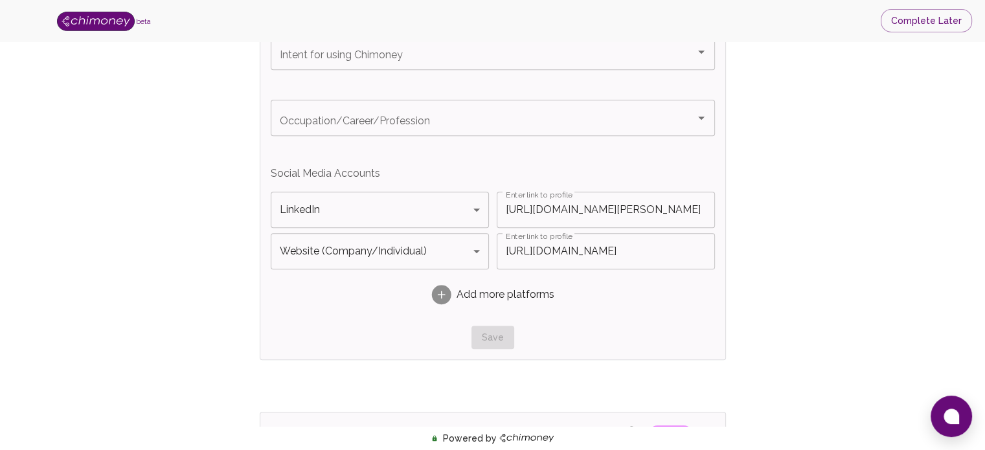
scroll to position [777, 0]
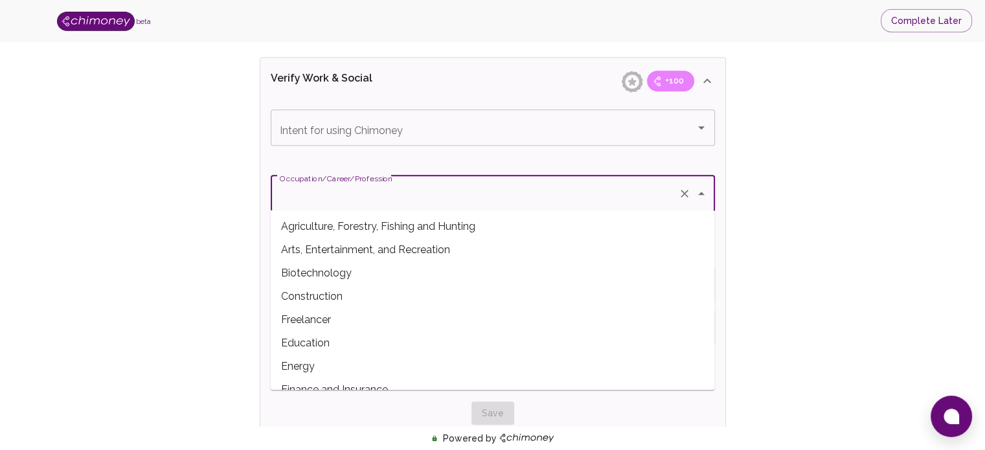
click at [370, 196] on input "Occupation/Career/Profession" at bounding box center [474, 193] width 396 height 25
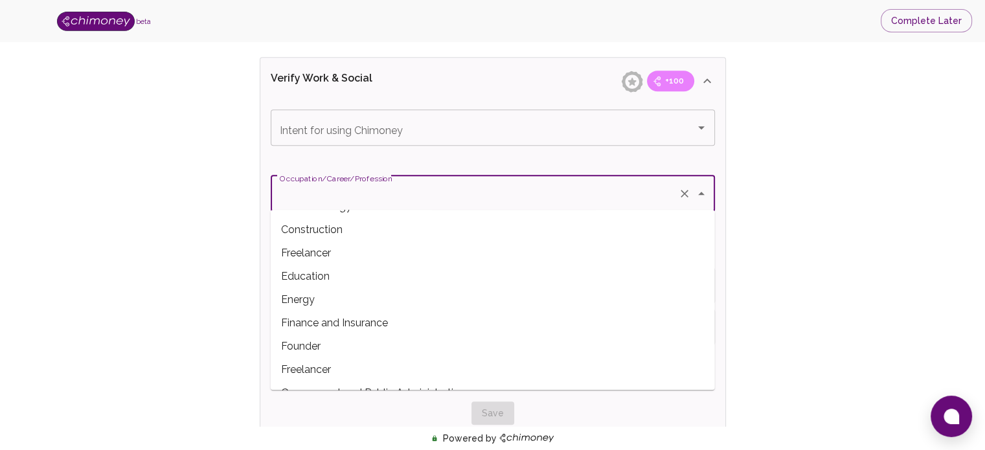
scroll to position [65, 0]
click at [298, 368] on span "Freelancer" at bounding box center [493, 371] width 444 height 23
type input "Freelancer"
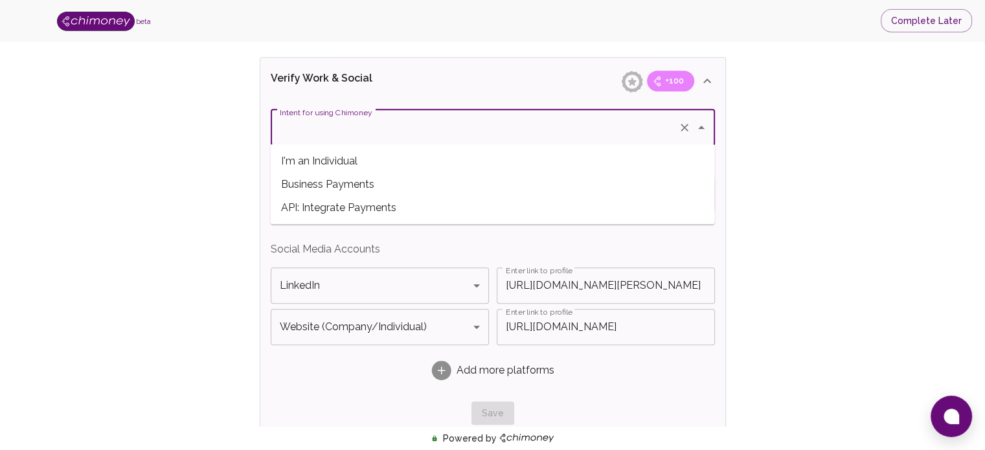
click at [343, 117] on div "Intent for using Chimoney Intent for using Chimoney" at bounding box center [493, 127] width 444 height 36
click at [339, 163] on span "I'm an Individual" at bounding box center [493, 160] width 444 height 23
type input "I'm an Individual"
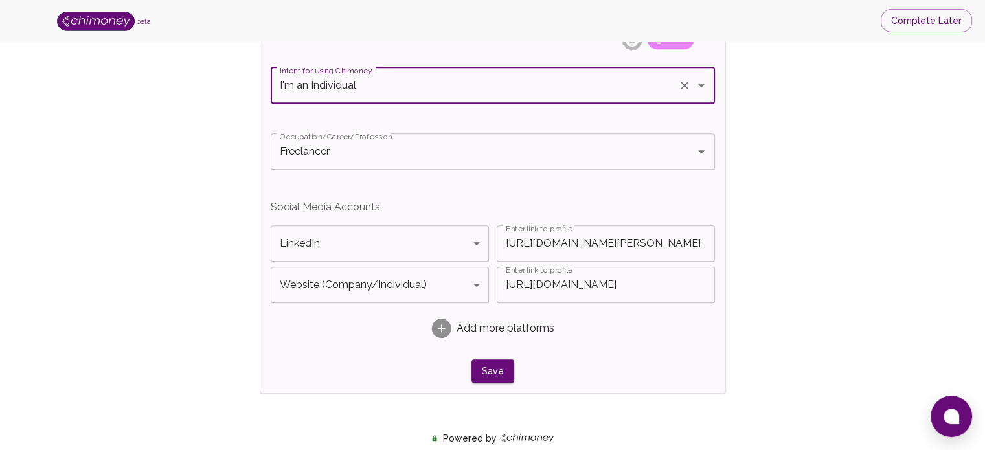
scroll to position [842, 0]
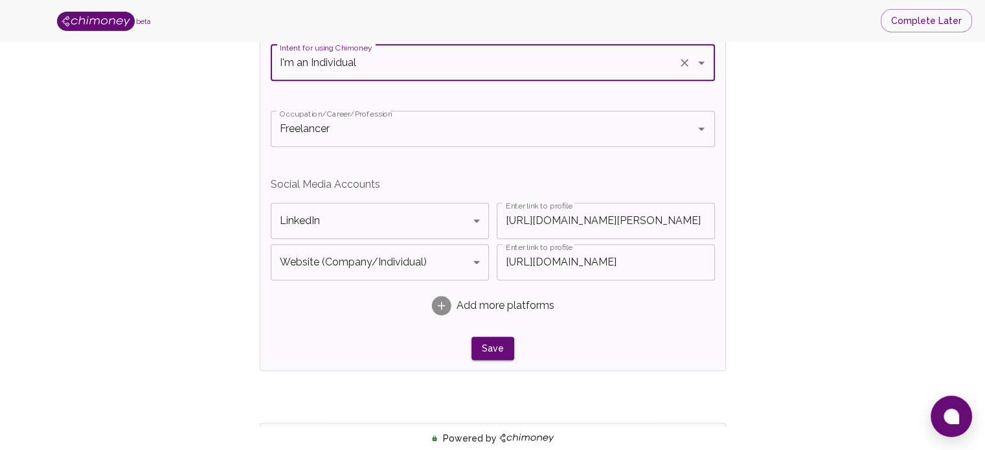
click at [492, 333] on div "Intent for using Chimoney I'm an Individual Intent for using Chimoney Occupatio…" at bounding box center [493, 203] width 444 height 316
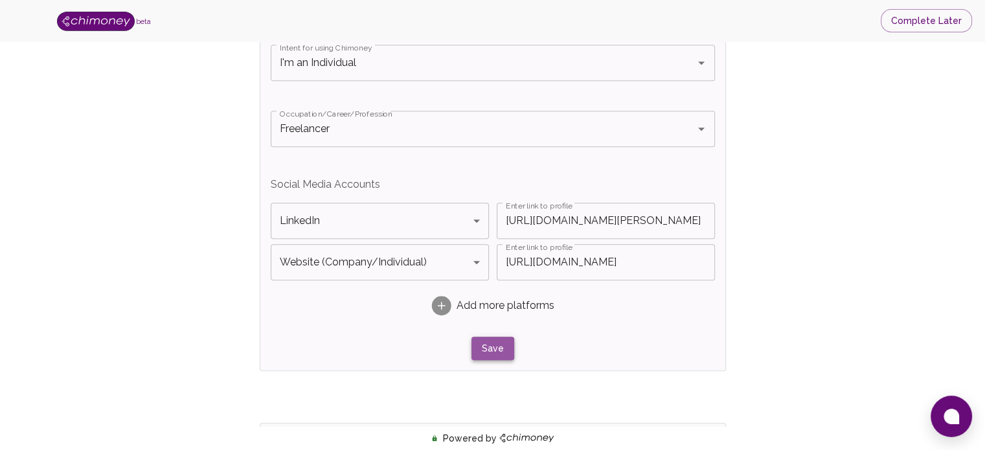
click at [491, 342] on button "Save" at bounding box center [492, 349] width 43 height 24
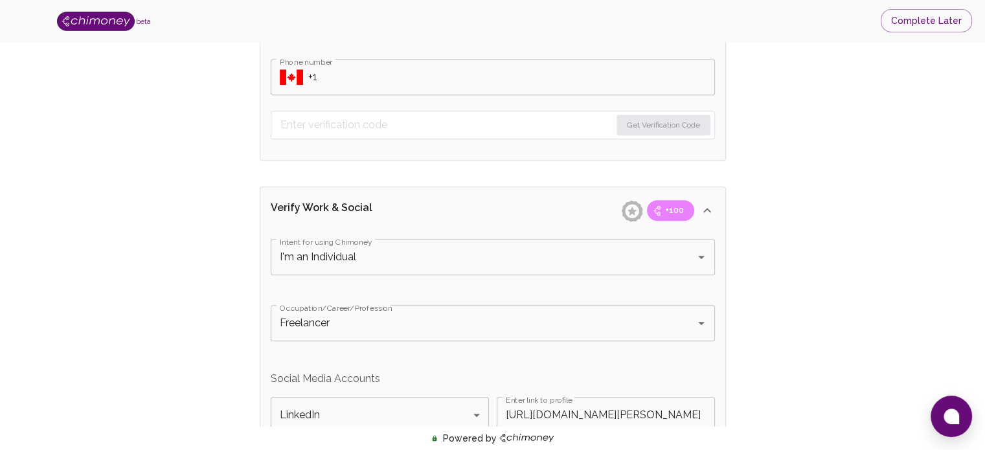
scroll to position [518, 0]
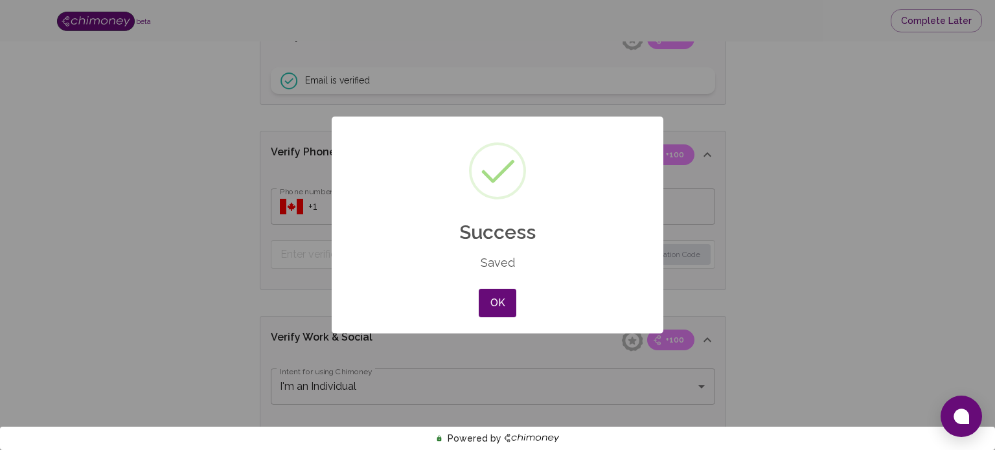
click at [490, 302] on button "OK" at bounding box center [498, 303] width 38 height 28
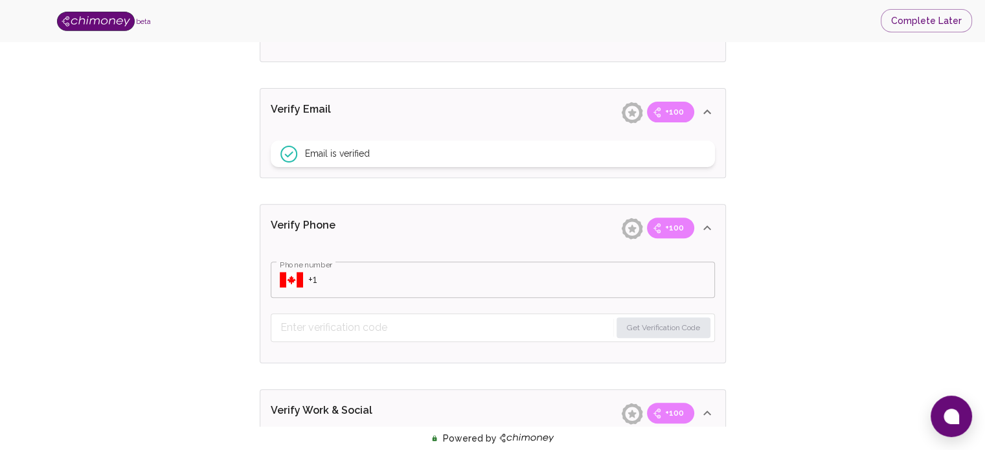
scroll to position [453, 0]
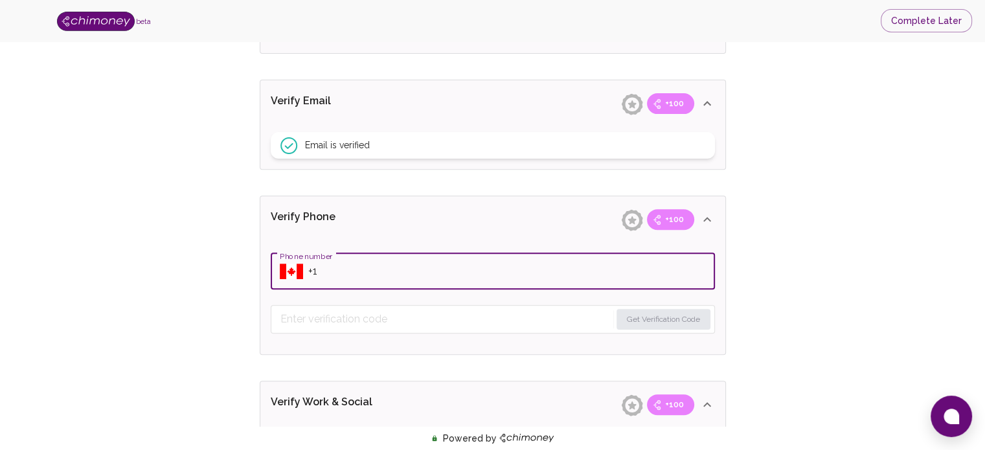
click at [355, 276] on input "Phone number" at bounding box center [511, 271] width 407 height 36
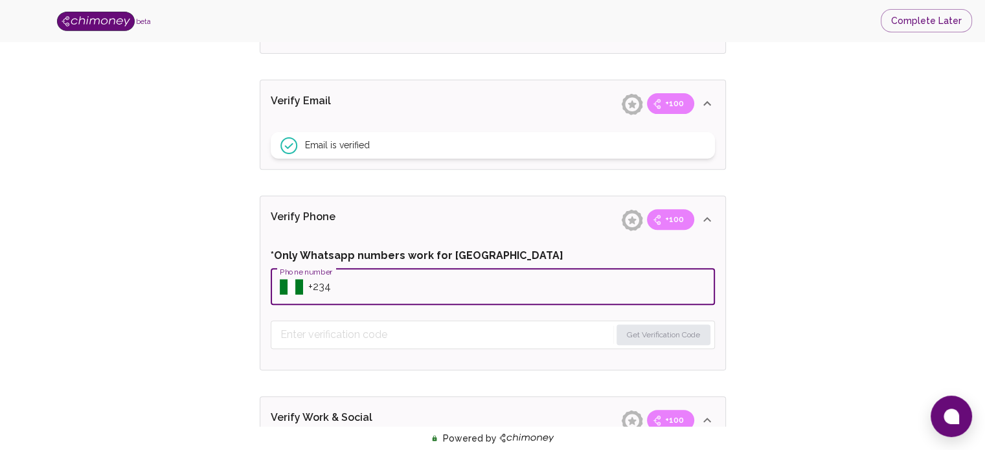
type input "[PHONE_NUMBER]"
click at [662, 336] on button "Get Verification Code" at bounding box center [663, 334] width 94 height 21
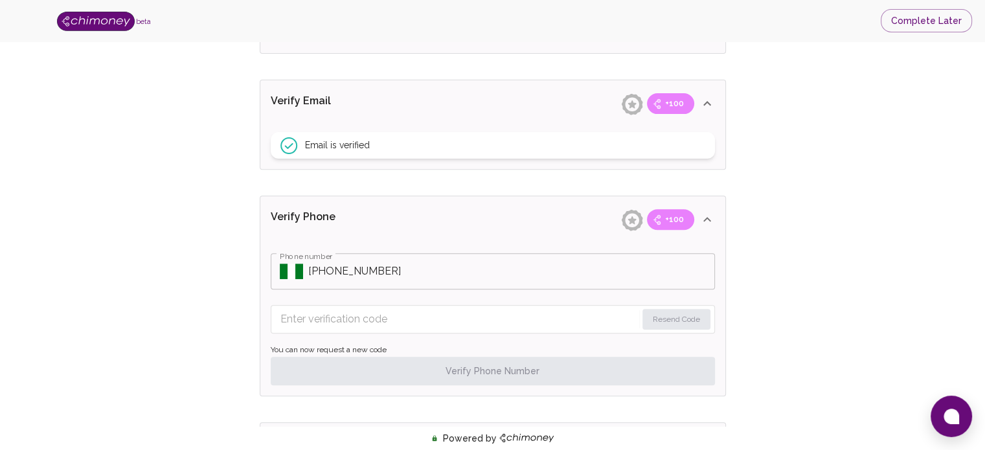
click at [389, 321] on input "Enter verification code" at bounding box center [458, 319] width 356 height 21
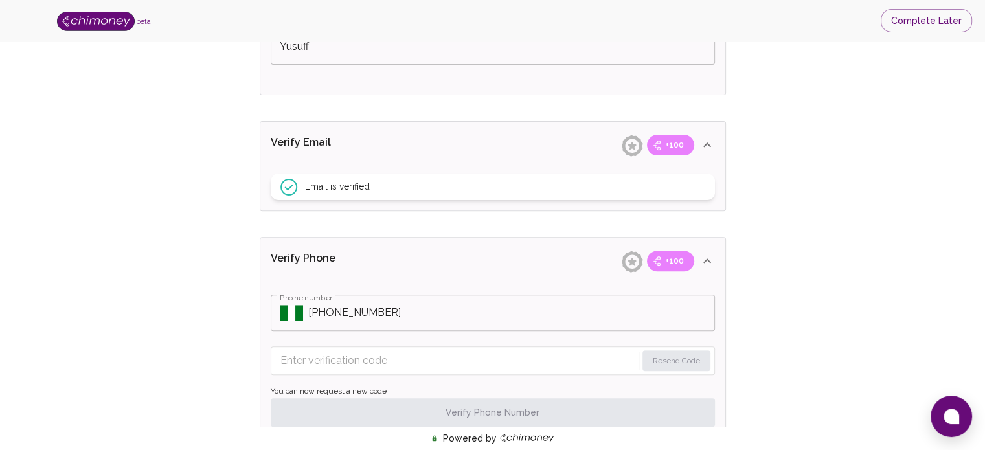
scroll to position [228, 0]
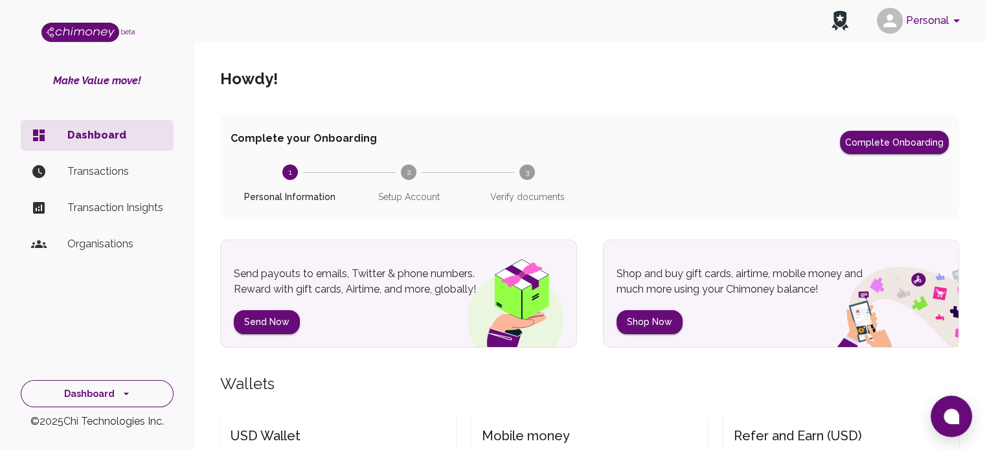
click at [102, 390] on button "Dashboard" at bounding box center [97, 394] width 153 height 28
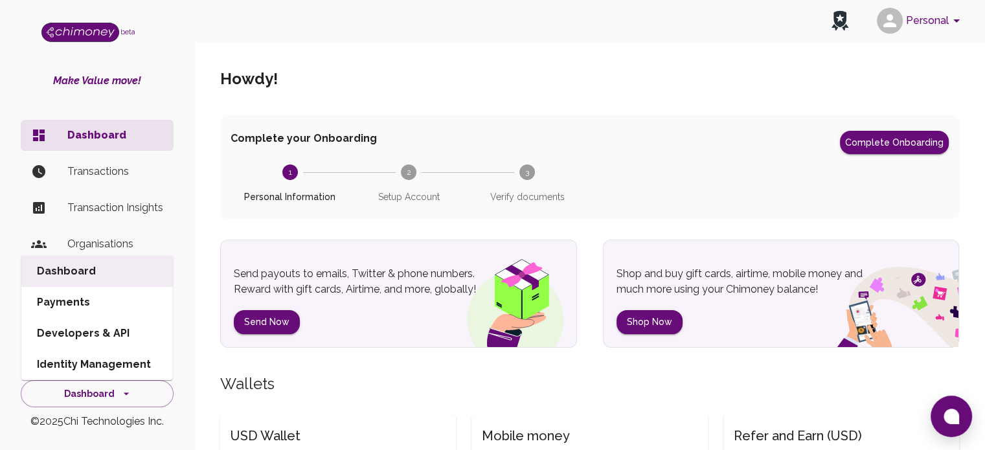
click at [840, 240] on div "Shop and buy gift cards, airtime, mobile money and much more using your Chimone…" at bounding box center [781, 294] width 357 height 108
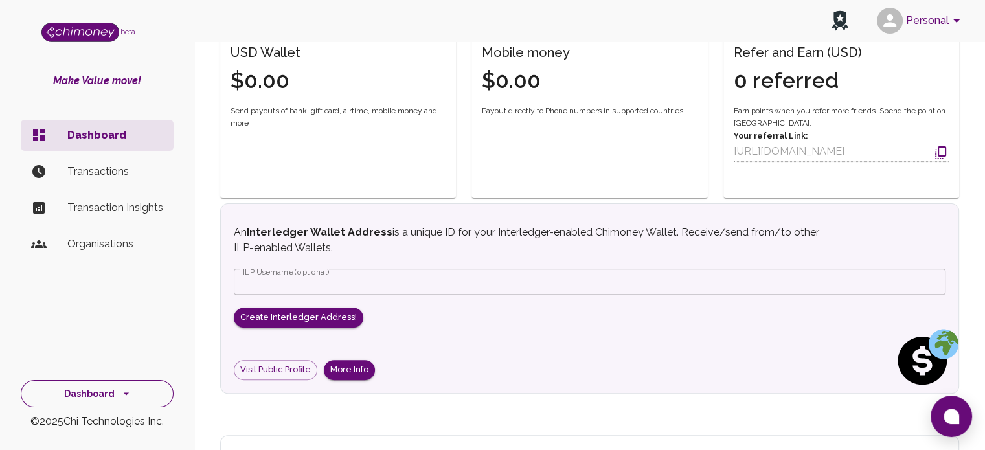
scroll to position [389, 0]
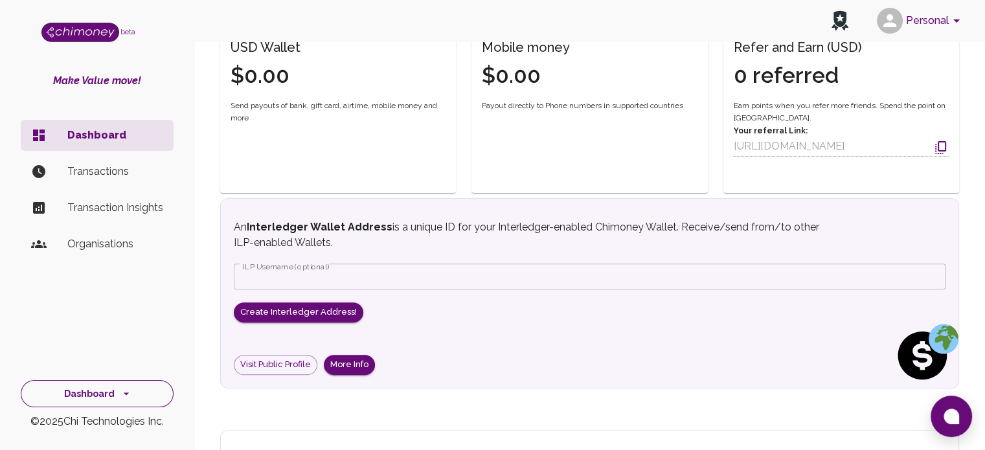
click at [102, 400] on button "Dashboard" at bounding box center [97, 394] width 153 height 28
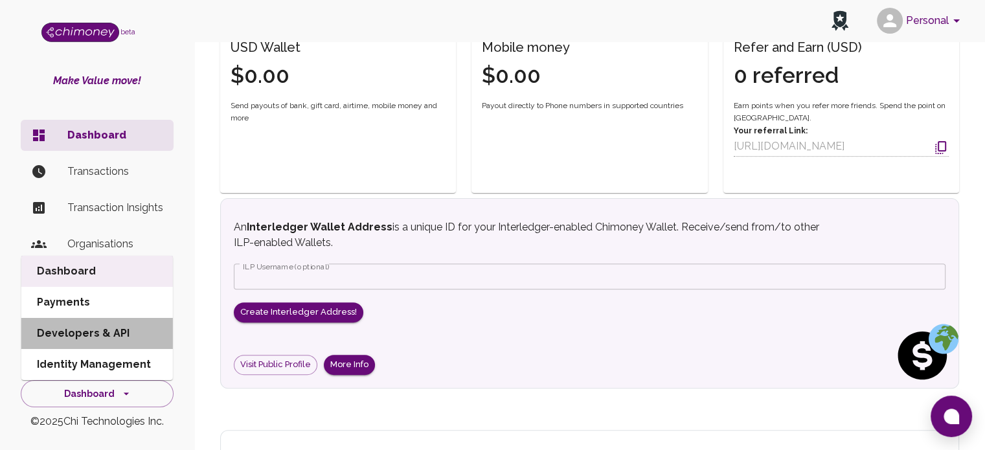
click at [106, 341] on li "Developers & API" at bounding box center [97, 333] width 152 height 31
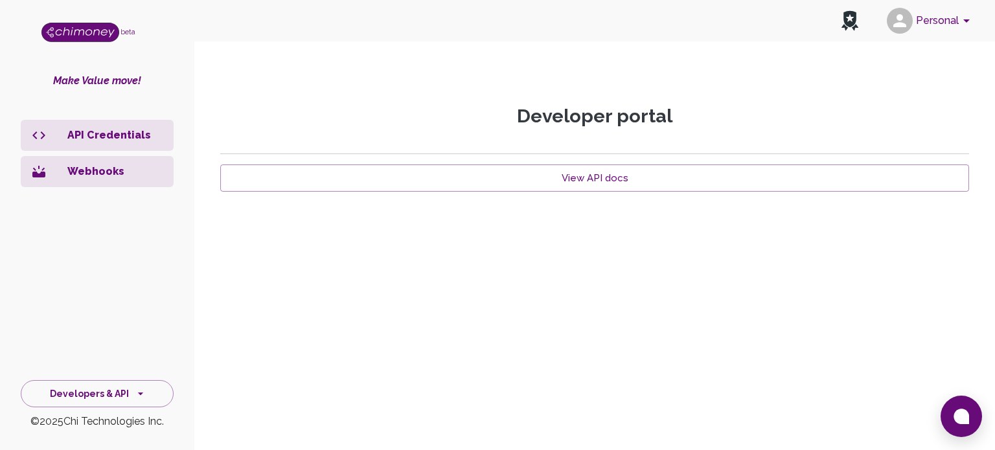
click at [101, 144] on li "API Credentials" at bounding box center [97, 135] width 153 height 31
click at [110, 179] on li "Webhooks" at bounding box center [97, 171] width 153 height 31
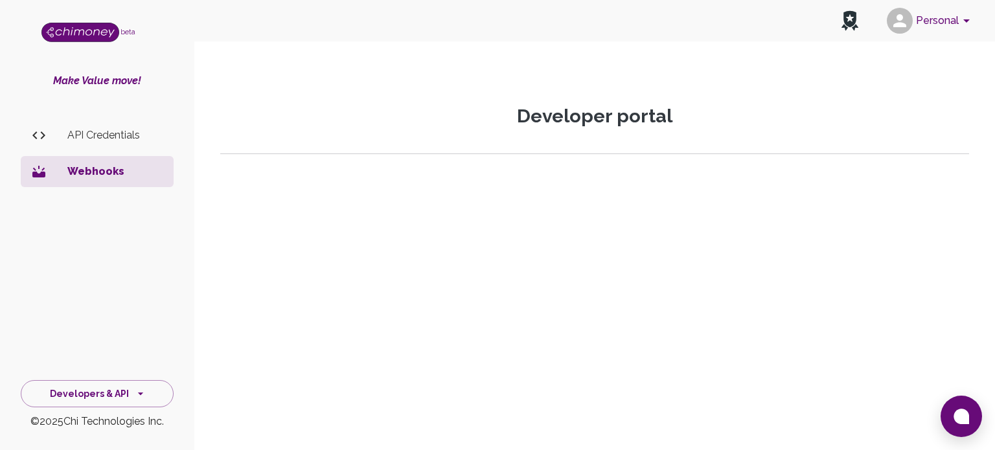
click at [111, 147] on li "API Credentials" at bounding box center [97, 135] width 153 height 31
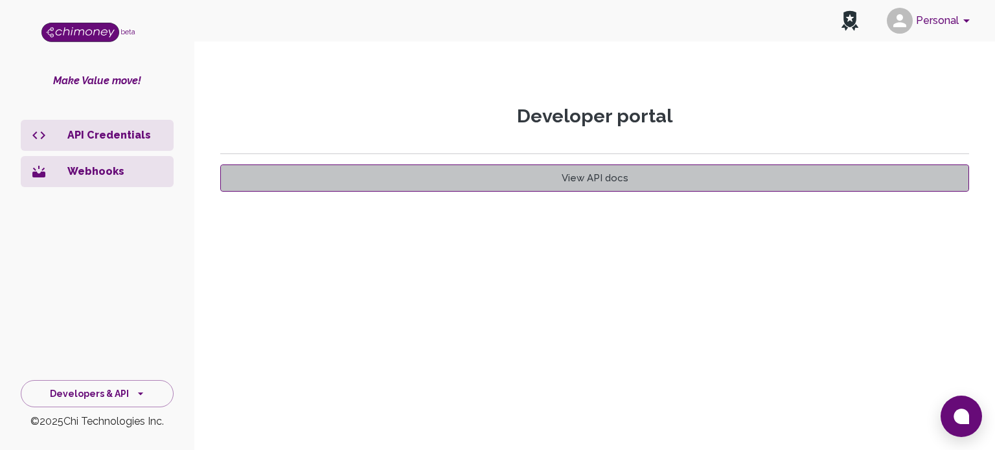
click at [529, 183] on link "View API docs" at bounding box center [594, 177] width 749 height 27
click at [570, 181] on link "View API docs" at bounding box center [594, 177] width 749 height 27
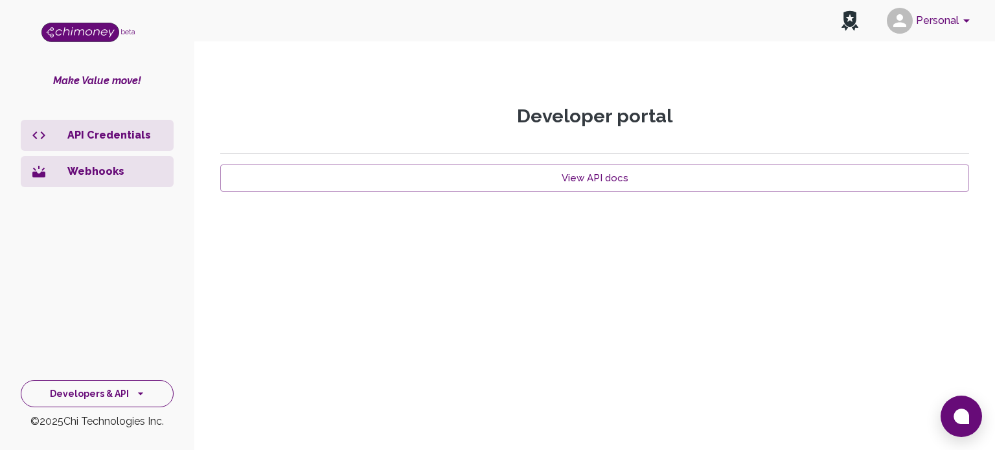
click at [135, 400] on icon "side nav" at bounding box center [140, 393] width 13 height 13
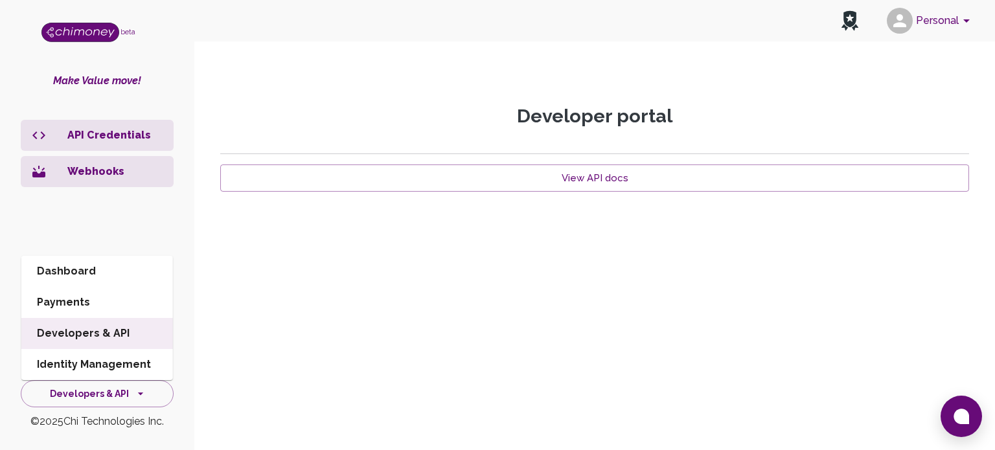
click at [120, 282] on li "Dashboard" at bounding box center [97, 271] width 152 height 31
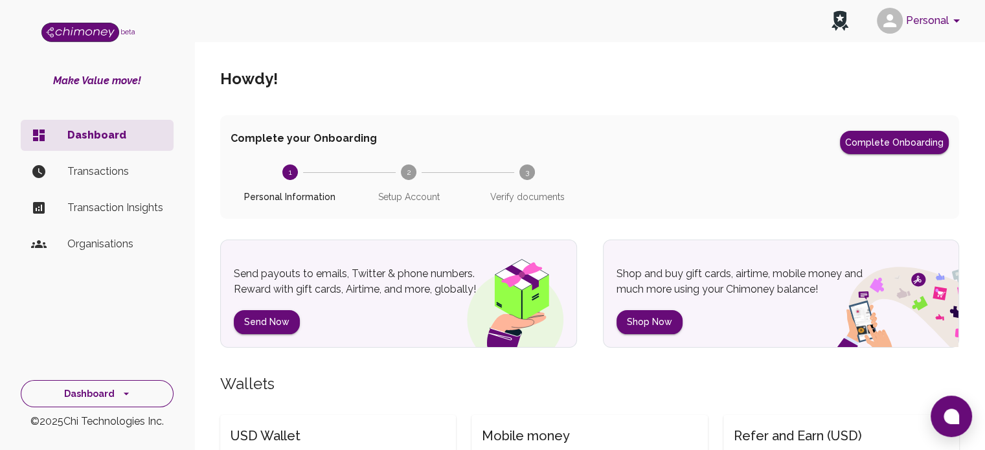
click at [122, 393] on icon "side nav" at bounding box center [126, 393] width 13 height 13
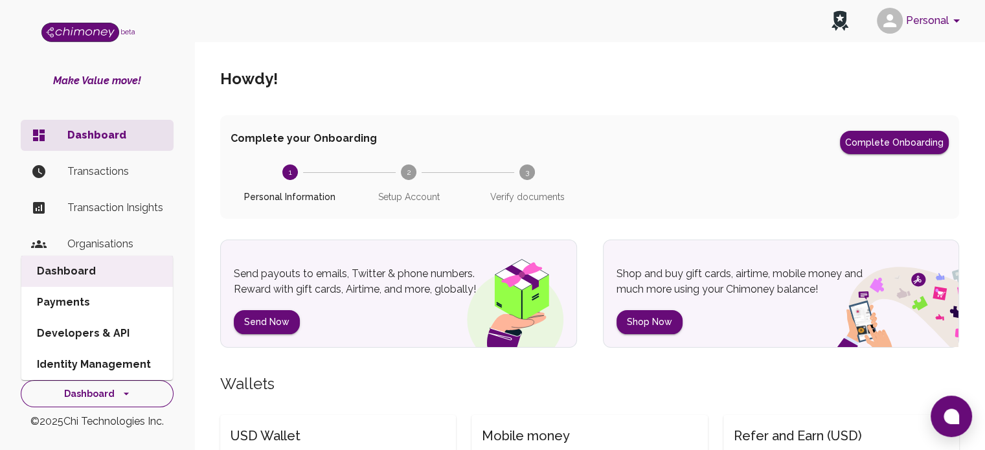
click at [122, 393] on icon "side nav" at bounding box center [126, 393] width 13 height 13
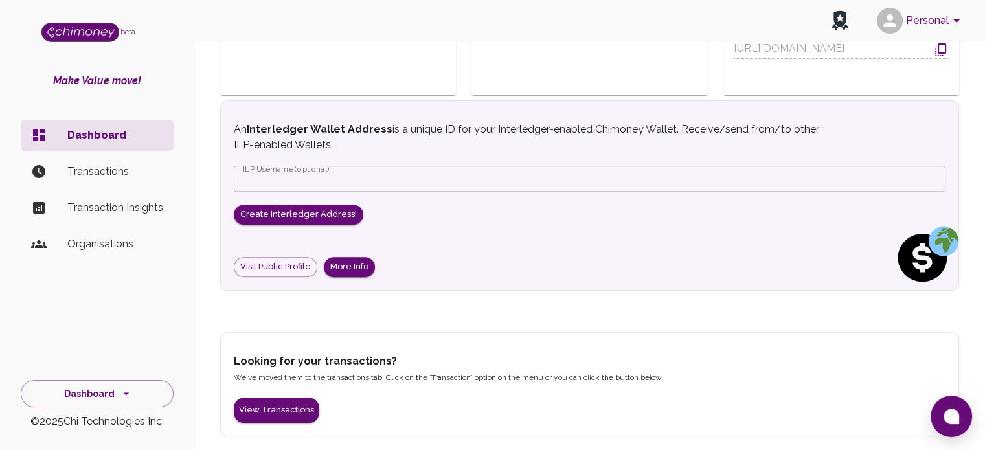
scroll to position [487, 0]
click at [283, 22] on div "Personal" at bounding box center [589, 20] width 791 height 41
